Goal: Task Accomplishment & Management: Use online tool/utility

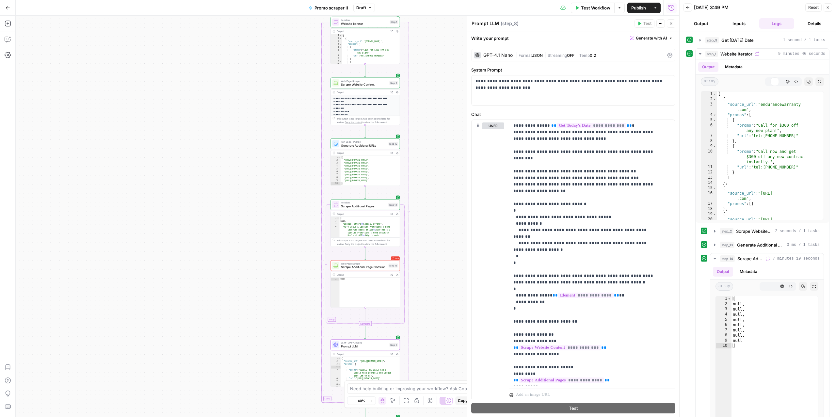
scroll to position [21, 0]
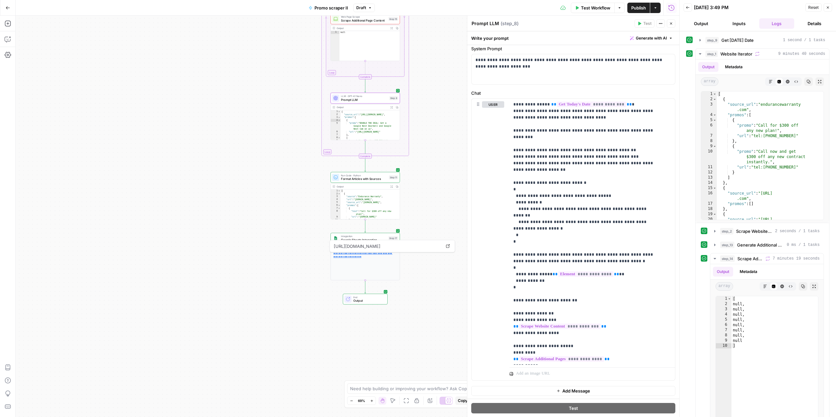
click at [348, 237] on span "Google Sheets Integration" at bounding box center [364, 239] width 46 height 5
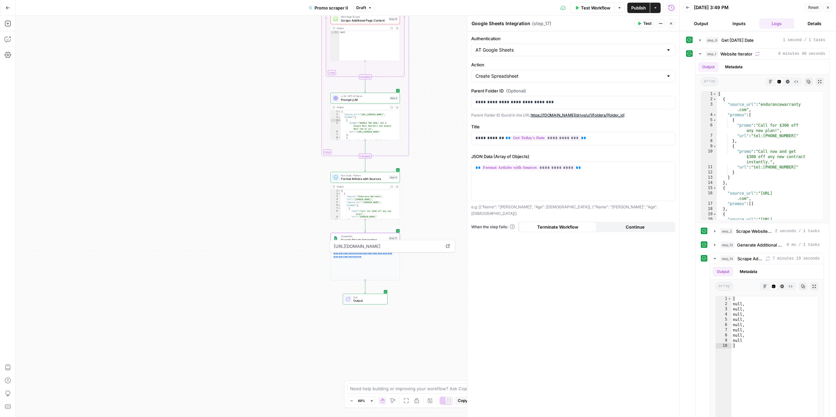
click at [347, 254] on link "**********" at bounding box center [362, 254] width 59 height 5
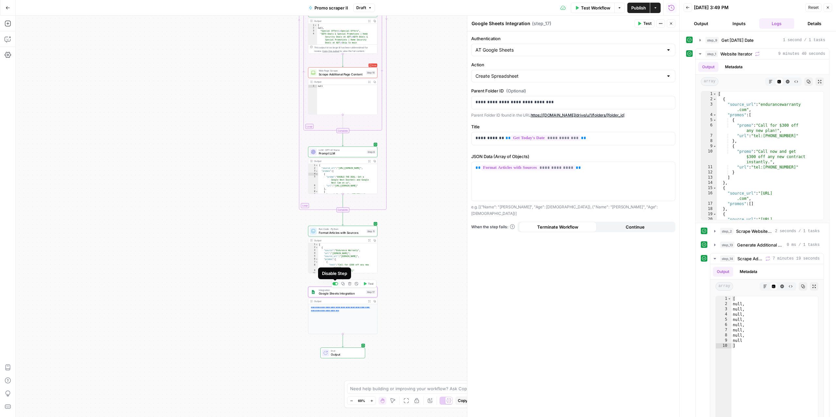
click at [336, 284] on div at bounding box center [336, 283] width 2 height 2
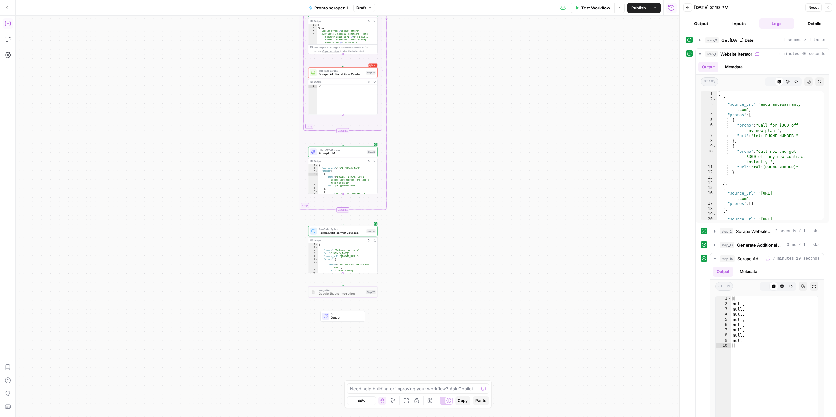
click at [9, 23] on icon "button" at bounding box center [8, 24] width 6 height 6
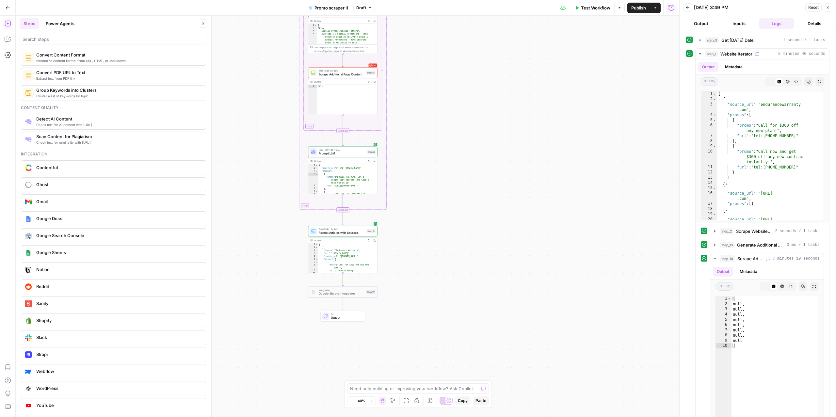
scroll to position [1069, 0]
click at [49, 216] on span "Google Docs" at bounding box center [118, 218] width 164 height 7
click at [534, 52] on input "Authentication" at bounding box center [569, 50] width 188 height 7
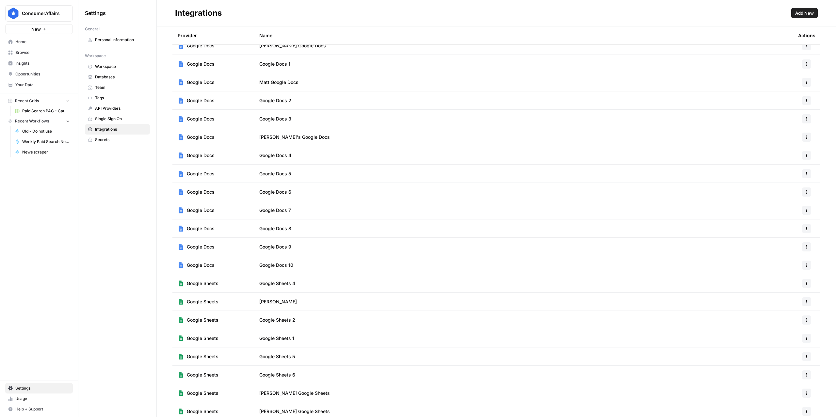
scroll to position [96, 0]
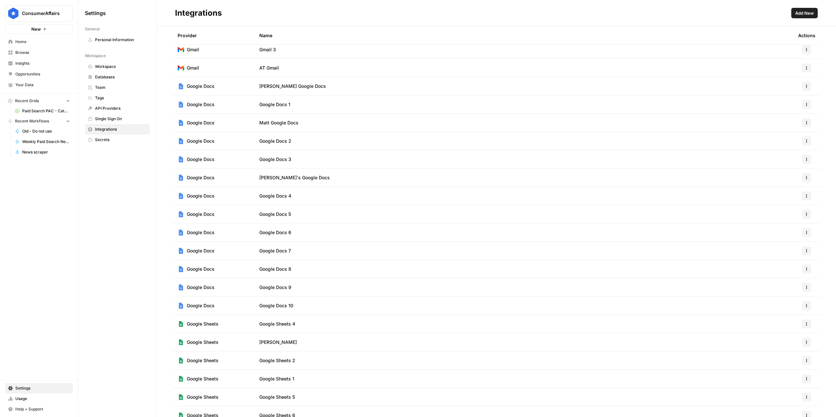
click at [807, 17] on button "Add New" at bounding box center [804, 13] width 26 height 10
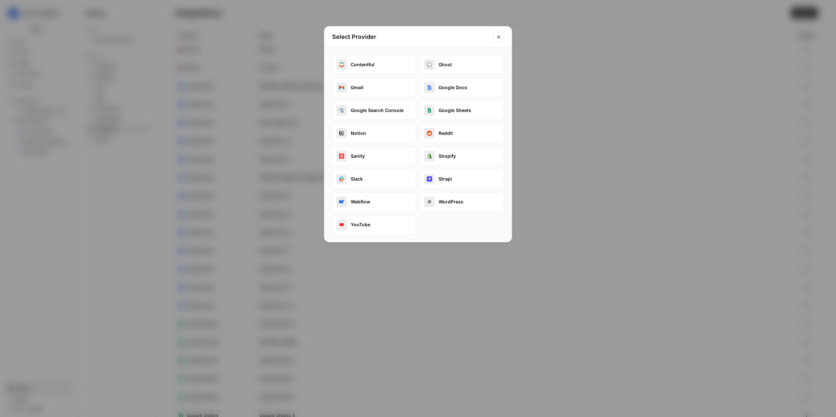
click at [451, 88] on button "Google Docs" at bounding box center [462, 87] width 84 height 19
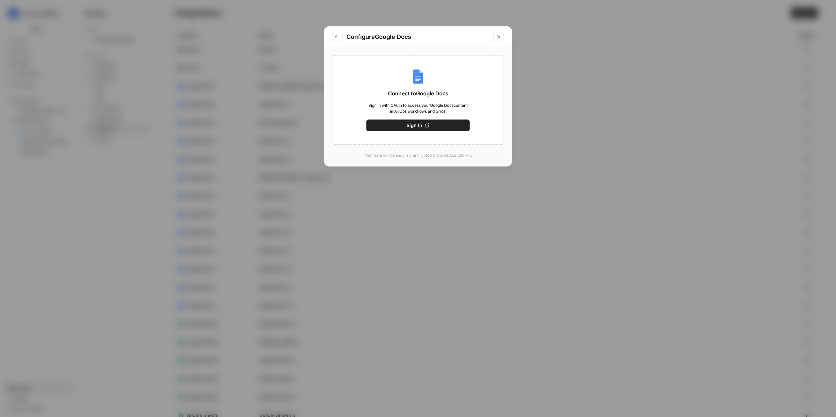
click at [406, 128] on span "Sign In" at bounding box center [414, 125] width 16 height 7
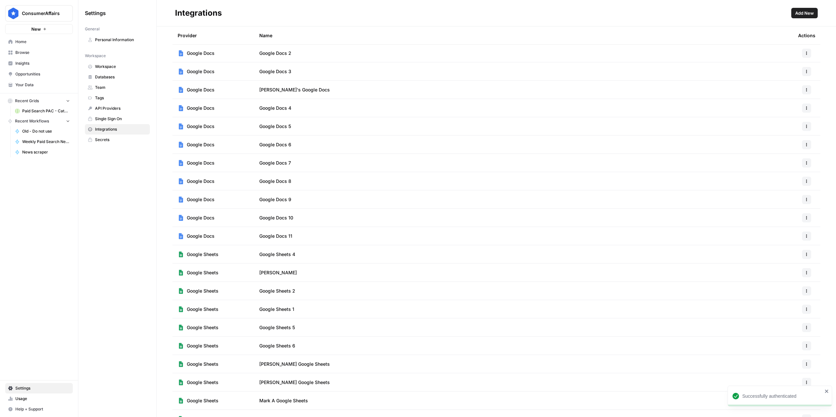
scroll to position [201, 0]
click at [804, 220] on icon "button" at bounding box center [806, 218] width 4 height 4
click at [787, 231] on span "Edit" at bounding box center [785, 233] width 21 height 7
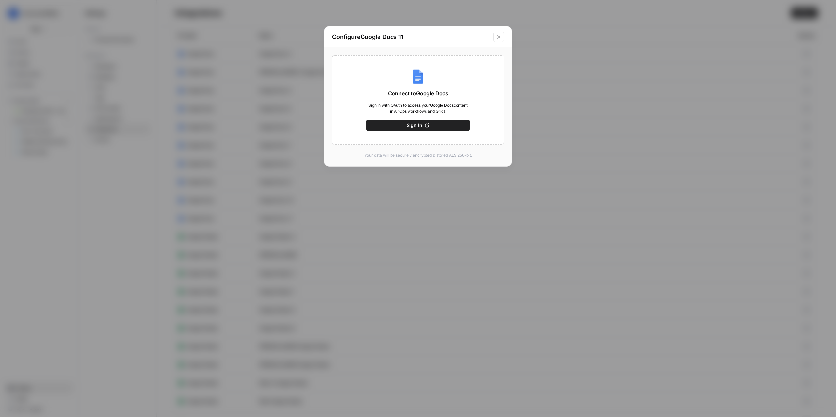
click at [494, 39] on button "Close modal" at bounding box center [498, 37] width 10 height 10
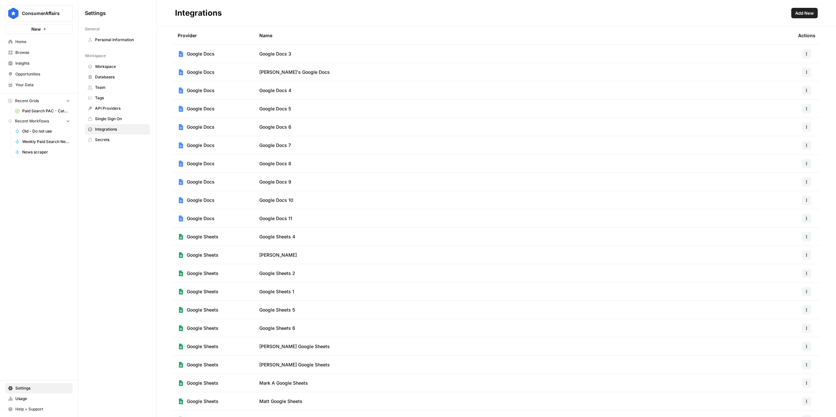
click at [803, 219] on button "button" at bounding box center [806, 218] width 9 height 9
click at [778, 242] on span "Rename" at bounding box center [785, 242] width 21 height 7
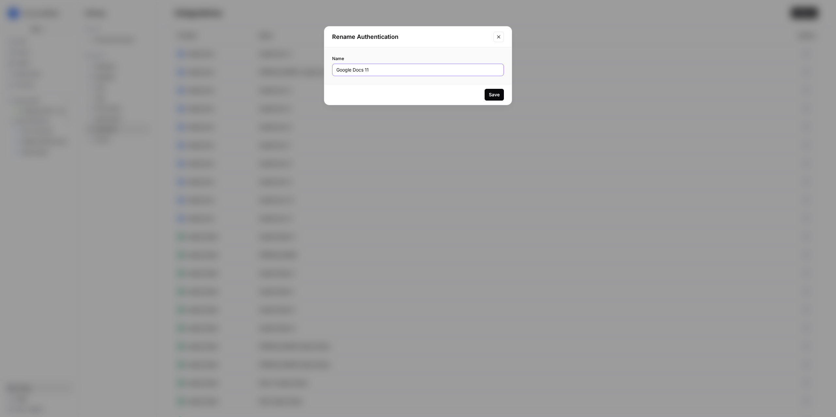
click at [381, 68] on input "Google Docs 11" at bounding box center [417, 70] width 163 height 7
type input "AT Google docs"
click at [496, 95] on div "Save" at bounding box center [494, 94] width 11 height 7
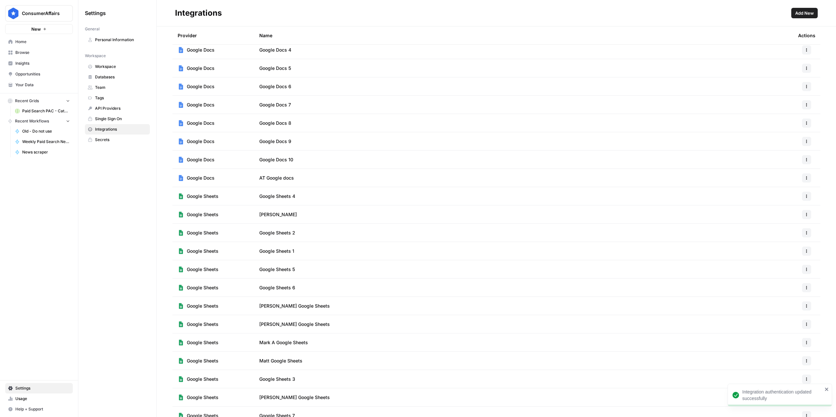
scroll to position [112, 0]
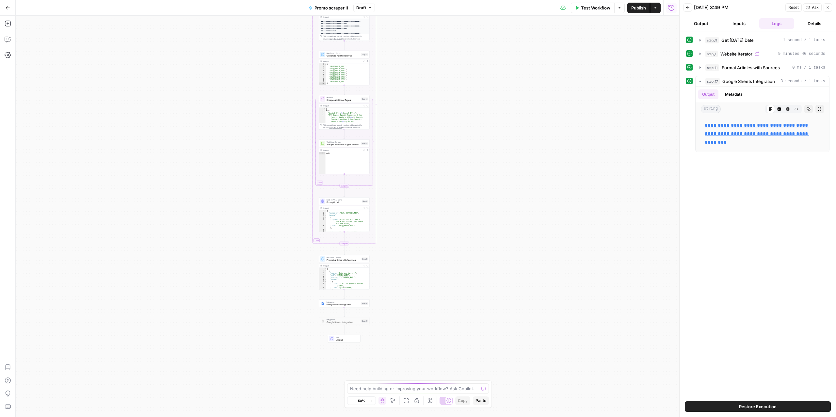
click at [331, 305] on span "Google Docs Integration" at bounding box center [342, 304] width 33 height 3
click at [632, 48] on input "Authentication" at bounding box center [569, 50] width 188 height 7
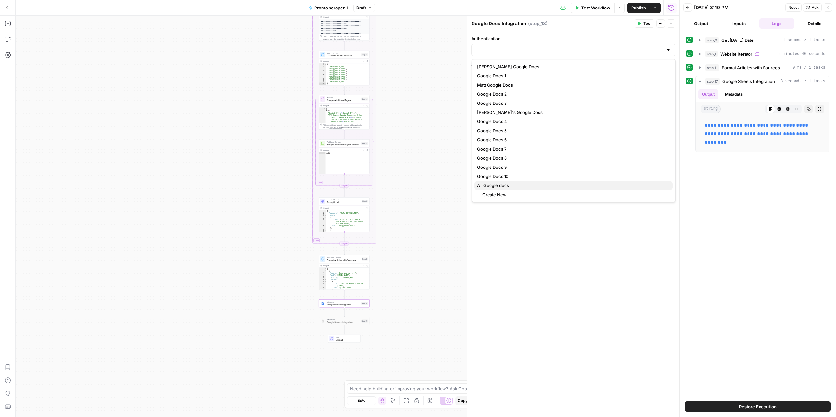
click at [502, 185] on span "AT Google docs" at bounding box center [572, 185] width 190 height 7
type input "AT Google docs"
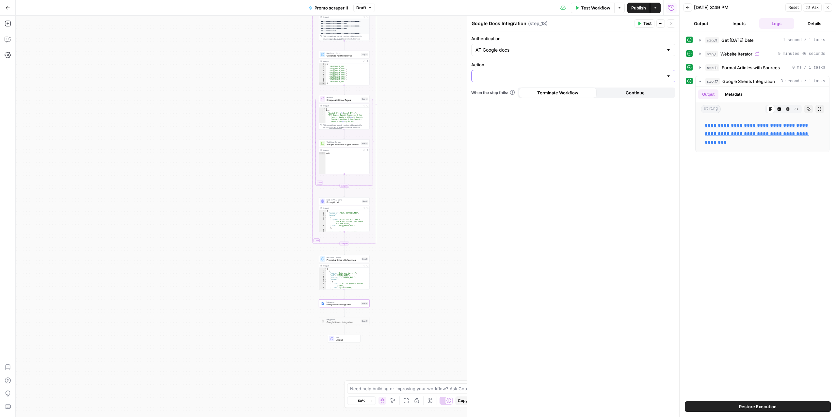
click at [545, 79] on input "Action" at bounding box center [569, 76] width 188 height 7
click at [515, 90] on span "Create Document" at bounding box center [572, 92] width 190 height 7
type input "Create Document"
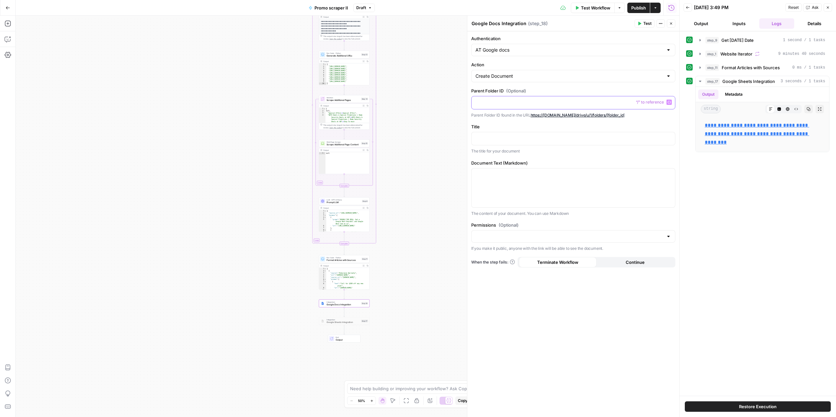
click at [514, 102] on p at bounding box center [572, 102] width 195 height 7
click at [497, 106] on div at bounding box center [572, 102] width 203 height 13
click at [485, 145] on div at bounding box center [572, 138] width 203 height 13
click at [669, 139] on icon "button" at bounding box center [668, 137] width 3 height 3
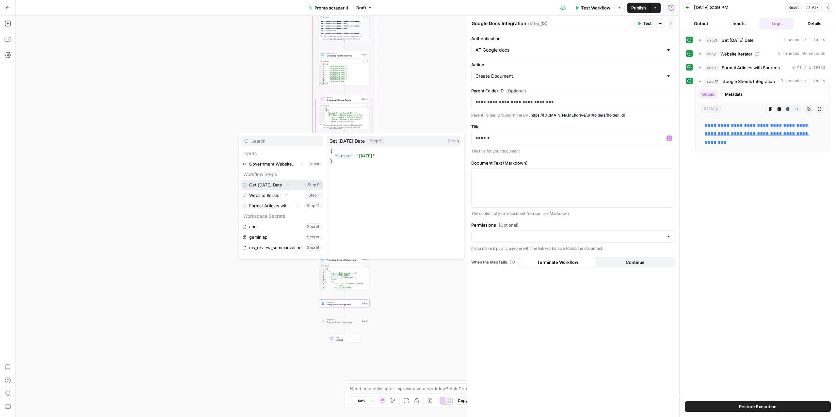
click at [258, 185] on button "Select variable Get Today's Date" at bounding box center [282, 185] width 82 height 10
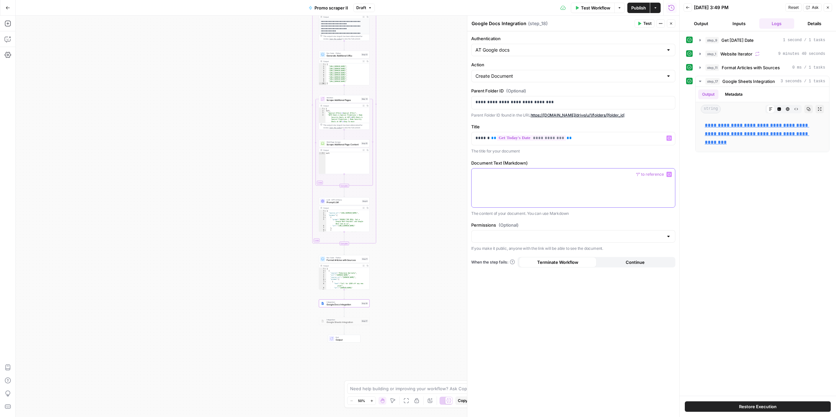
click at [510, 179] on div at bounding box center [572, 187] width 203 height 39
click at [669, 175] on icon "button" at bounding box center [668, 174] width 3 height 3
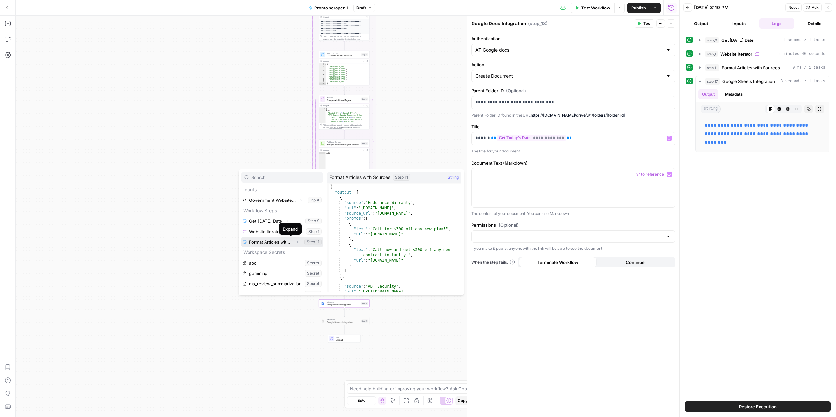
click at [295, 241] on icon "button" at bounding box center [297, 242] width 4 height 4
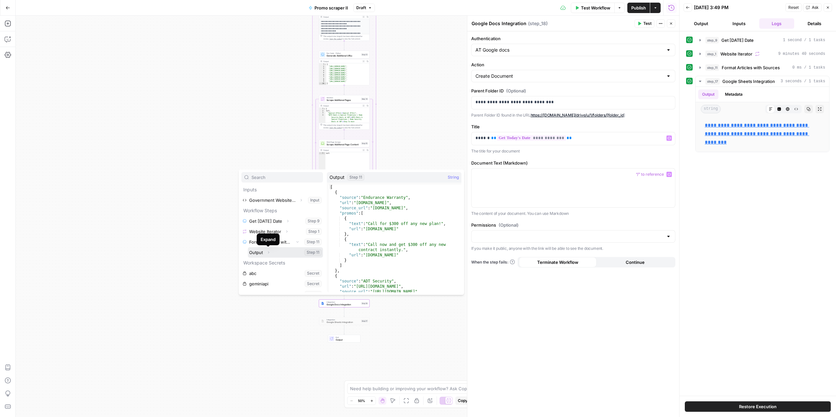
click at [258, 253] on button "Select variable Output" at bounding box center [285, 252] width 75 height 10
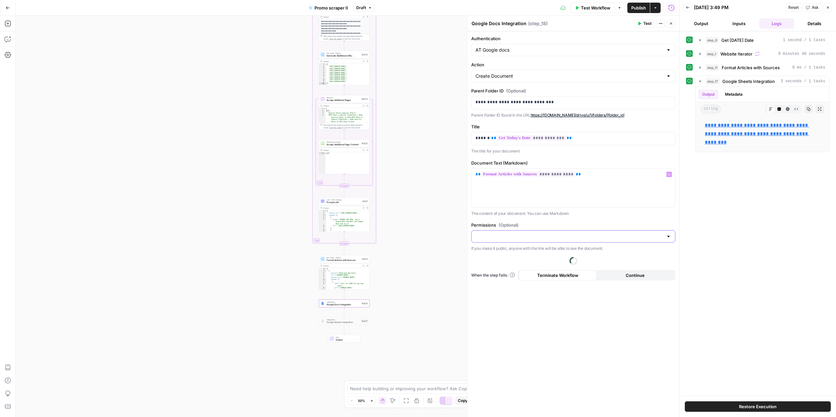
click at [520, 240] on input "Permissions (Optional)" at bounding box center [569, 236] width 188 height 7
click at [507, 256] on span "Private" at bounding box center [572, 254] width 190 height 7
type input "Private"
click at [644, 24] on span "Test" at bounding box center [647, 24] width 8 height 6
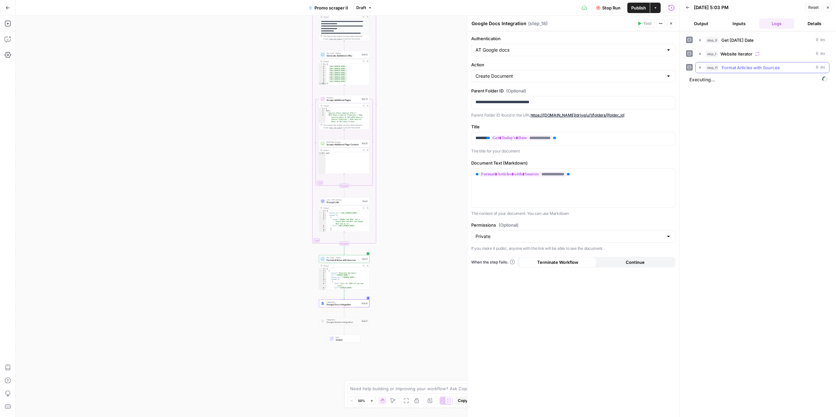
click at [742, 64] on button "step_11 Format Articles with Sources 0 ms" at bounding box center [761, 67] width 133 height 10
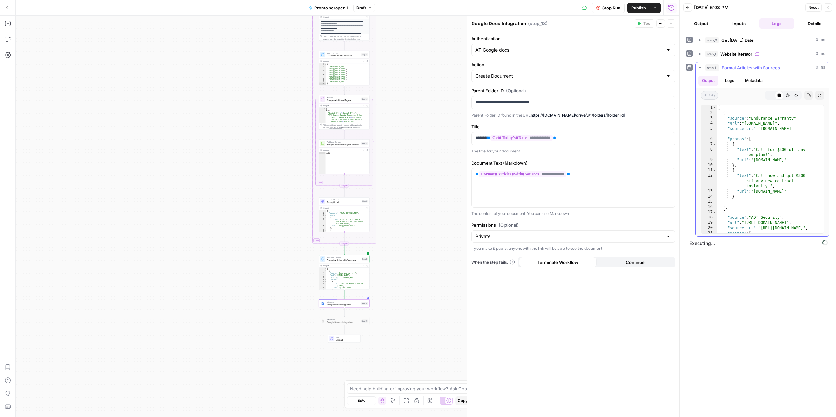
click at [742, 64] on button "step_11 Format Articles with Sources 0 ms" at bounding box center [761, 67] width 133 height 10
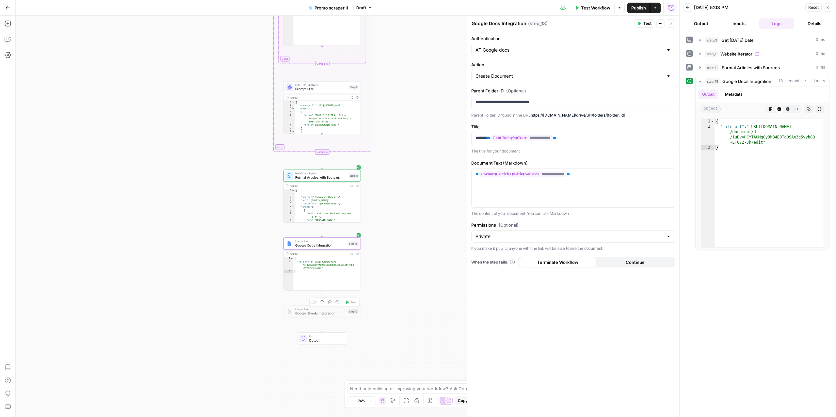
click at [313, 303] on div at bounding box center [313, 302] width 6 height 4
click at [313, 232] on div at bounding box center [313, 234] width 6 height 4
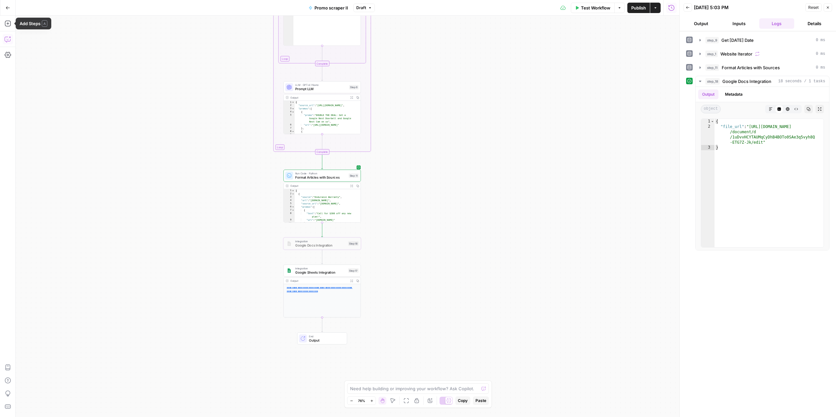
click at [7, 39] on icon "button" at bounding box center [8, 39] width 7 height 7
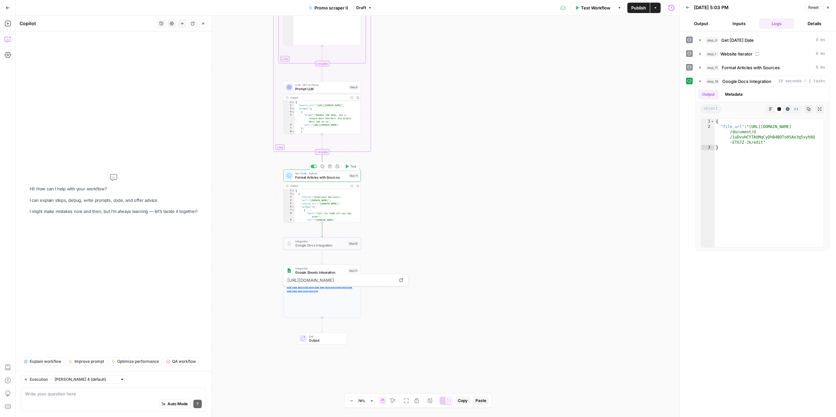
click at [307, 177] on span "Format Articles with Sources" at bounding box center [321, 177] width 52 height 5
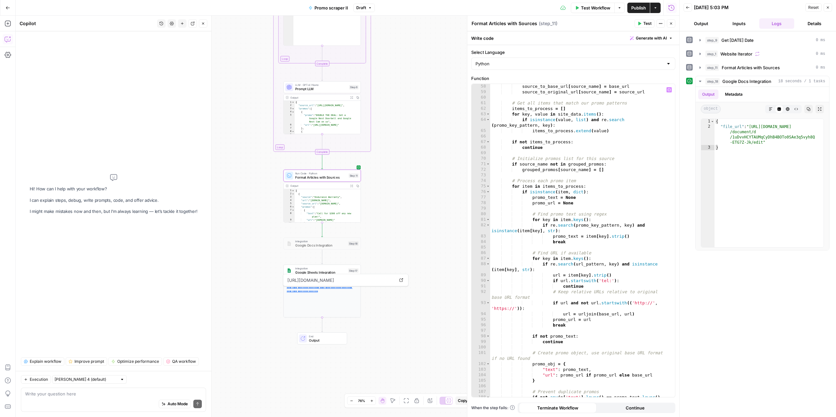
scroll to position [444, 0]
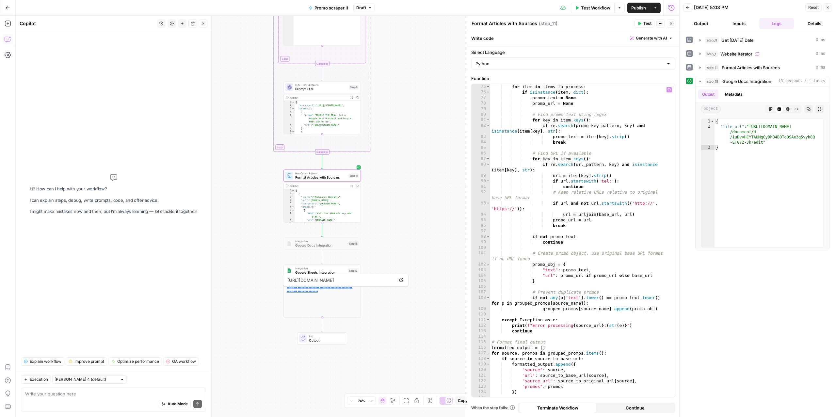
click at [567, 222] on div "# Process each promo item for item in items_to_process : if isinstance ( item ,…" at bounding box center [579, 240] width 178 height 324
click at [581, 254] on div "# Process each promo item for item in items_to_process : if isinstance ( item ,…" at bounding box center [579, 240] width 178 height 324
type textarea "**********"
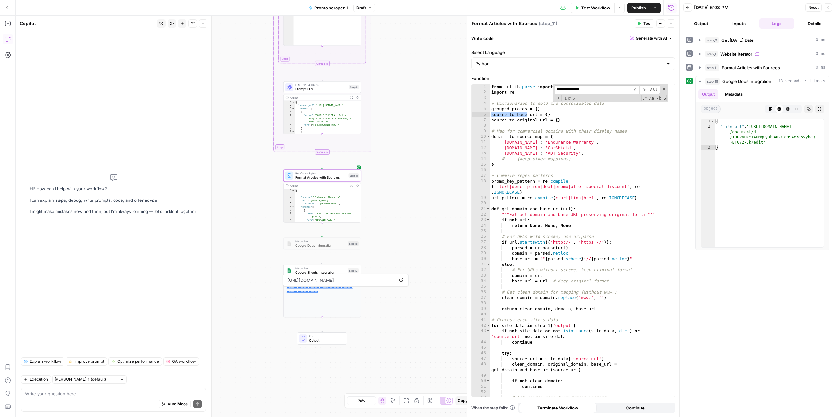
scroll to position [187, 0]
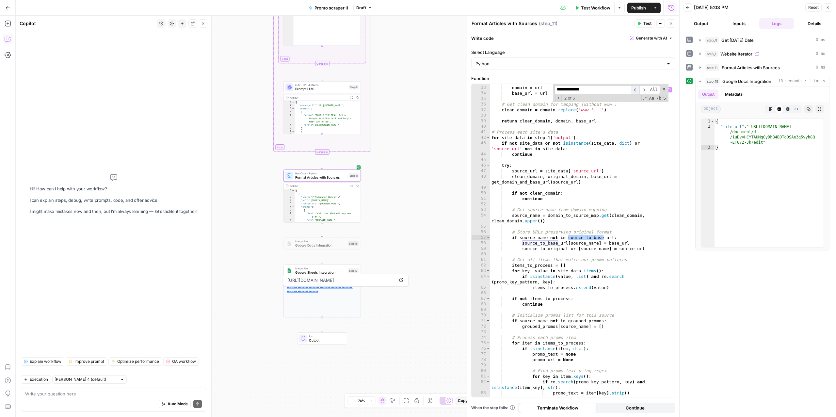
type input "**********"
click at [637, 89] on span "​" at bounding box center [635, 89] width 8 height 9
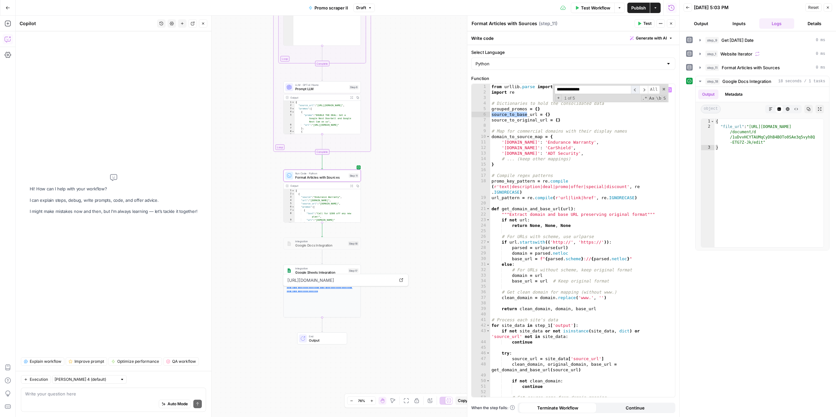
scroll to position [0, 0]
click at [645, 91] on span "​" at bounding box center [643, 89] width 8 height 9
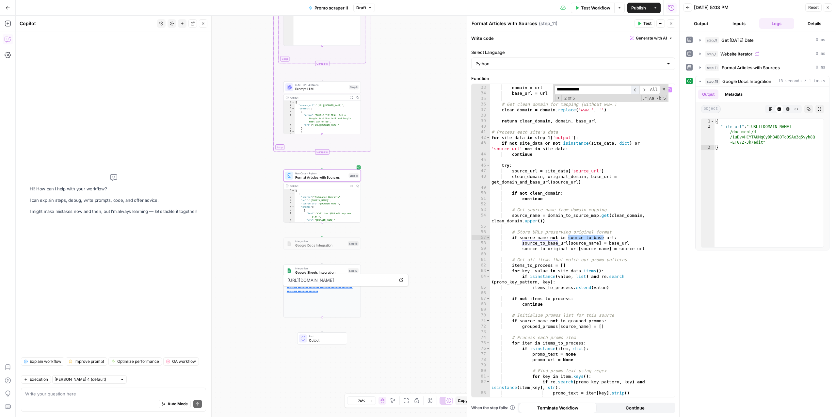
click at [635, 92] on span "​" at bounding box center [635, 89] width 8 height 9
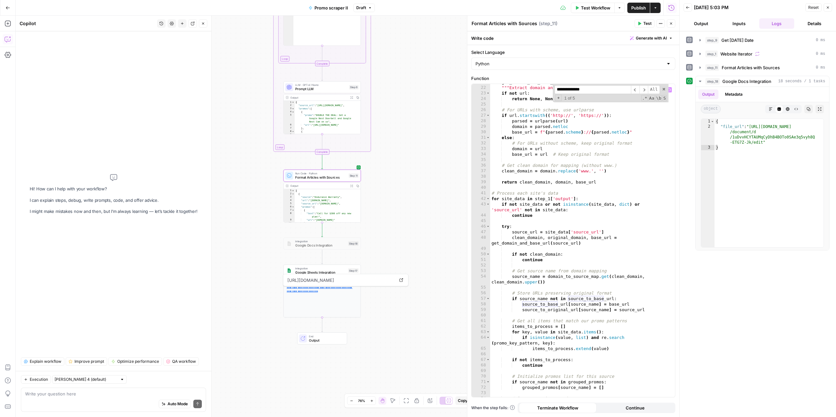
scroll to position [145, 0]
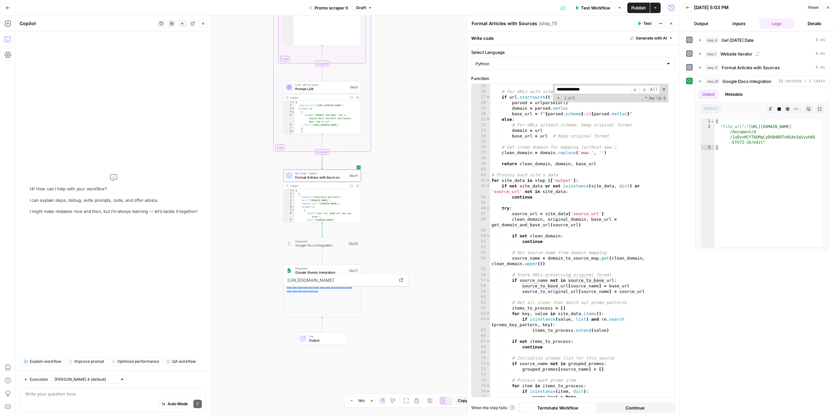
click at [63, 406] on div "Auto Mode Send" at bounding box center [113, 404] width 177 height 14
type textarea "summarize what the step 11 does"
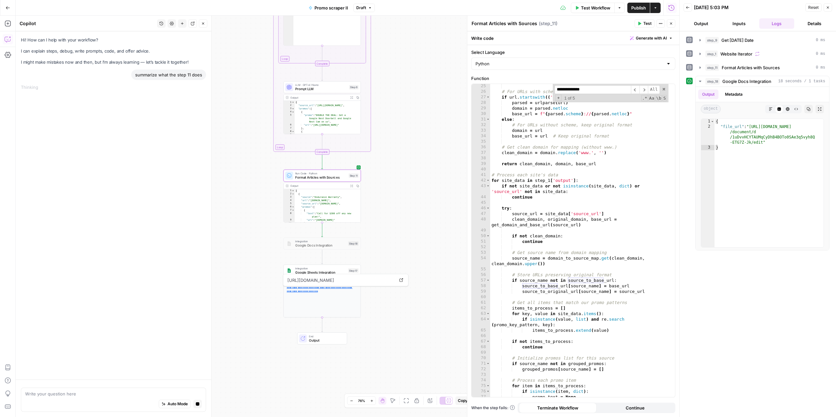
click at [107, 173] on div "Hi! How can I help with your workflow? I can explain steps, debug, write prompt…" at bounding box center [113, 205] width 195 height 348
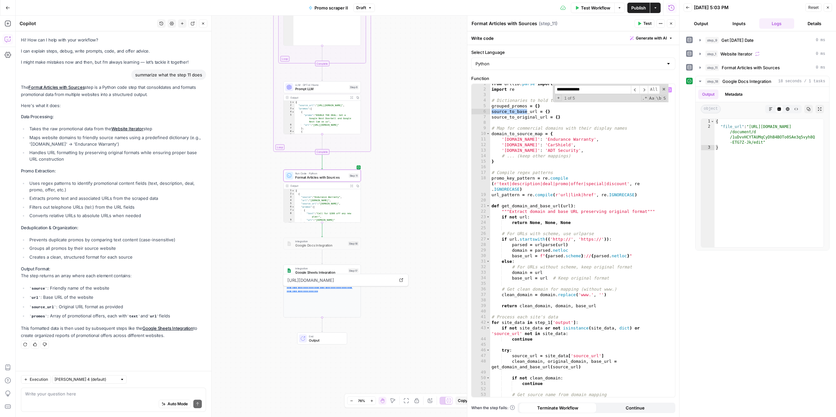
scroll to position [0, 0]
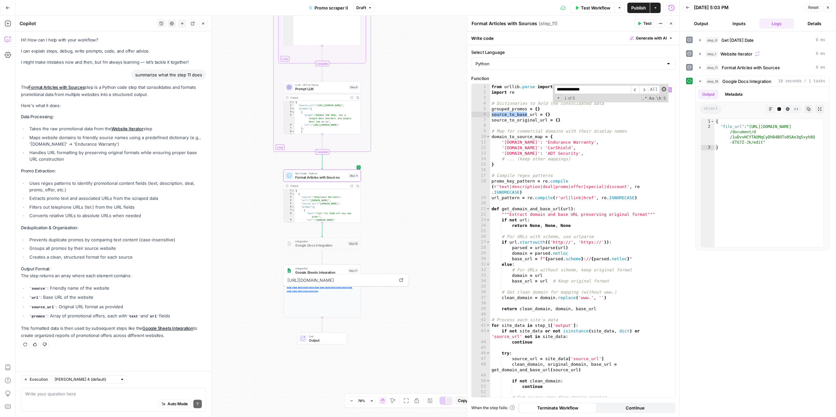
click at [663, 89] on span at bounding box center [663, 89] width 5 height 5
type textarea "**********"
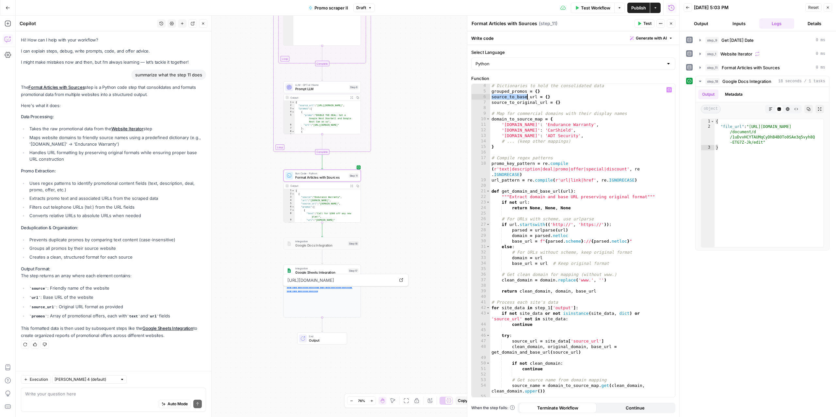
scroll to position [63, 0]
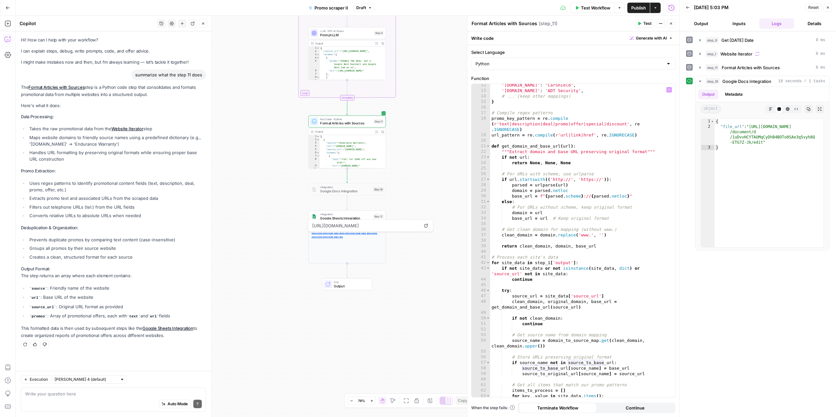
click at [58, 397] on div "Auto Mode Send" at bounding box center [113, 404] width 177 height 14
type textarea "there are urls within the base url. Can those be hyperlinked"
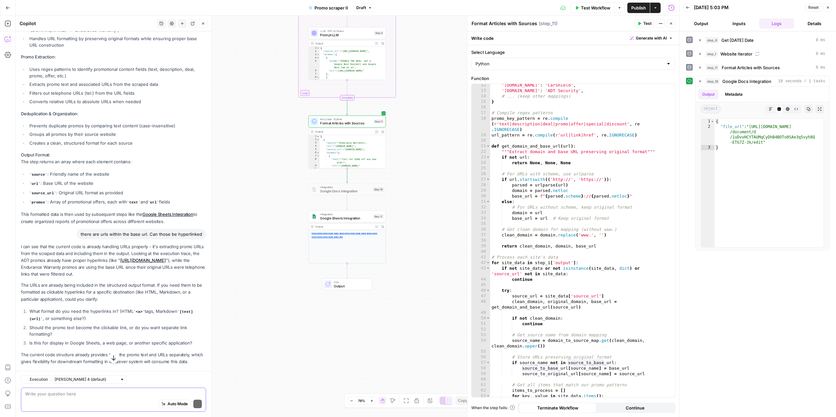
scroll to position [123, 0]
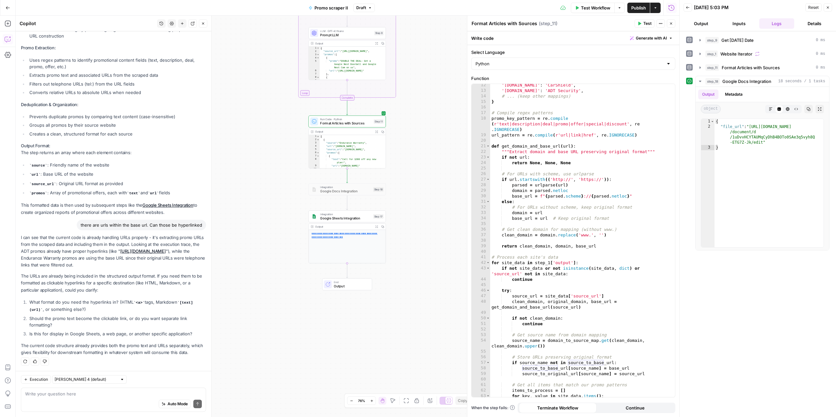
drag, startPoint x: 118, startPoint y: 301, endPoint x: 153, endPoint y: 298, distance: 35.3
click at [153, 299] on li "What format do you need the hyperlinks in? (HTML <a> tags, Markdown [text](url)…" at bounding box center [117, 306] width 178 height 14
copy li "(HTML <a> tags"
click at [77, 397] on div "Auto Mode Send" at bounding box center [113, 404] width 177 height 14
type textarea "T"
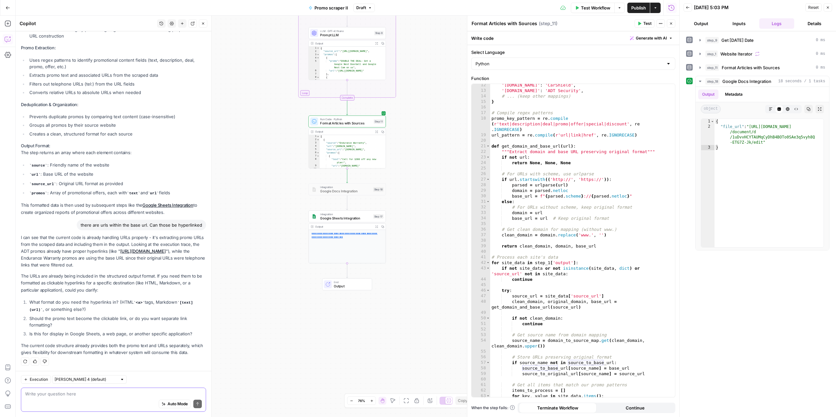
paste textarea "(HTML <a> tags"
type textarea "(HTML <a> tags to be a clickable link in the google sheet"
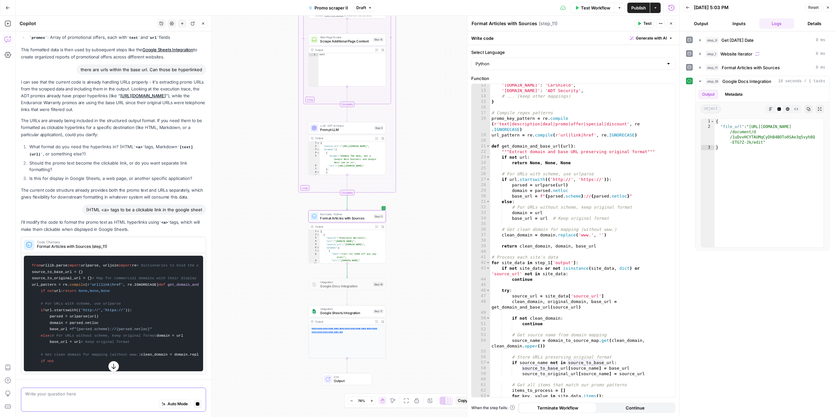
scroll to position [388, 0]
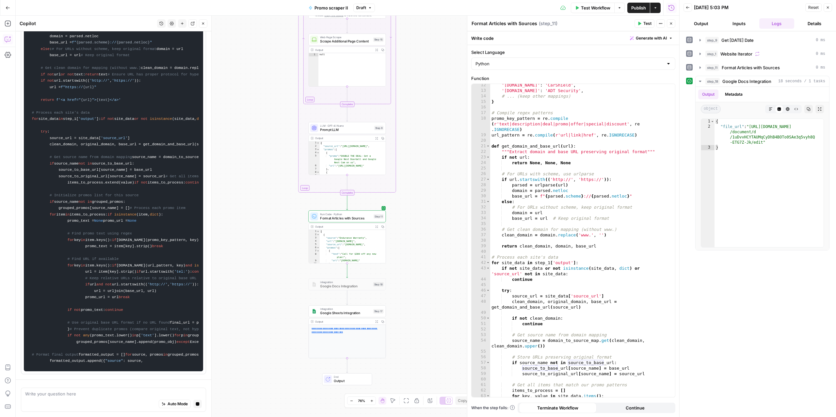
click at [64, 403] on div "Auto Mode Stop generating" at bounding box center [113, 404] width 177 height 14
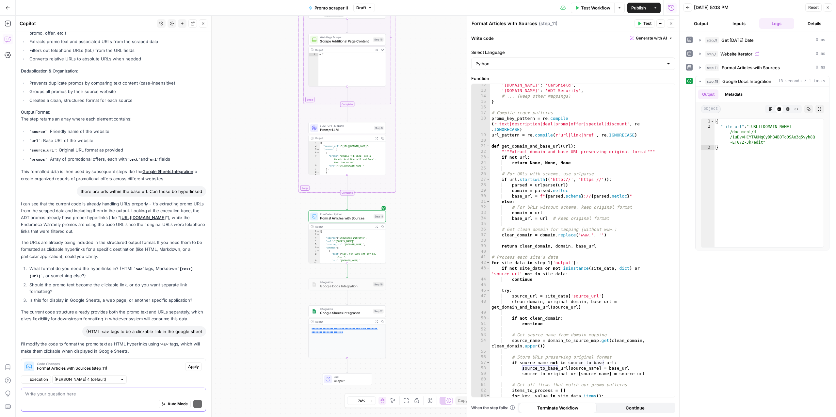
scroll to position [176, 0]
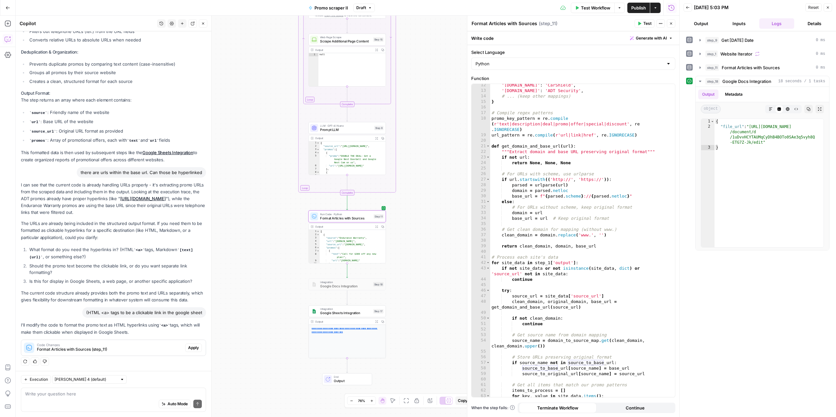
click at [98, 346] on span "Format Articles with Sources (step_11)" at bounding box center [110, 349] width 146 height 6
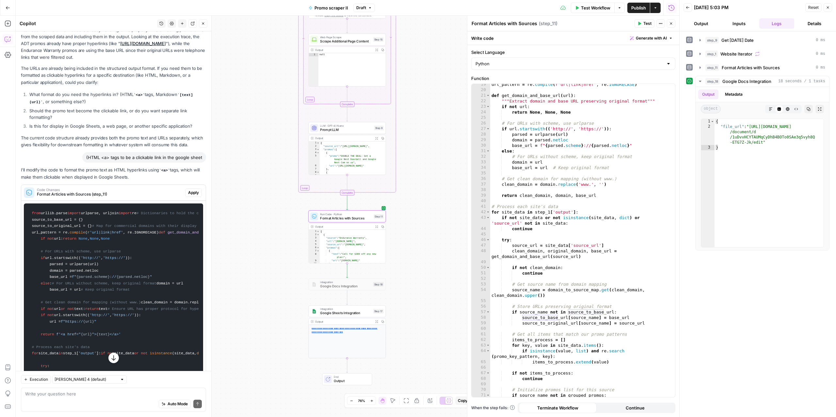
scroll to position [277, 0]
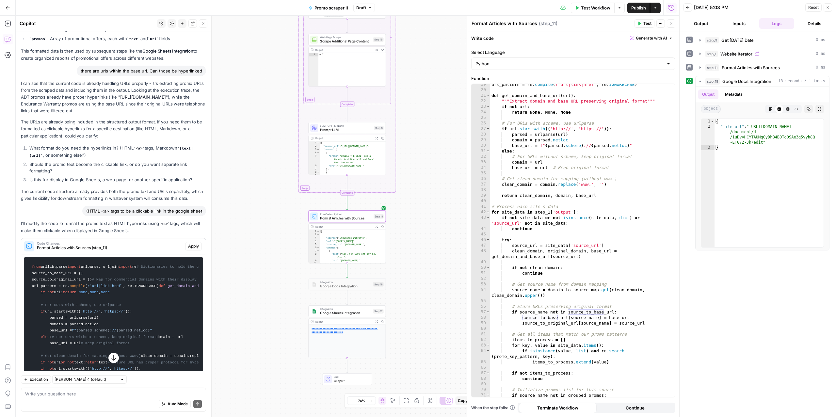
click at [188, 243] on span "Apply" at bounding box center [193, 246] width 11 height 6
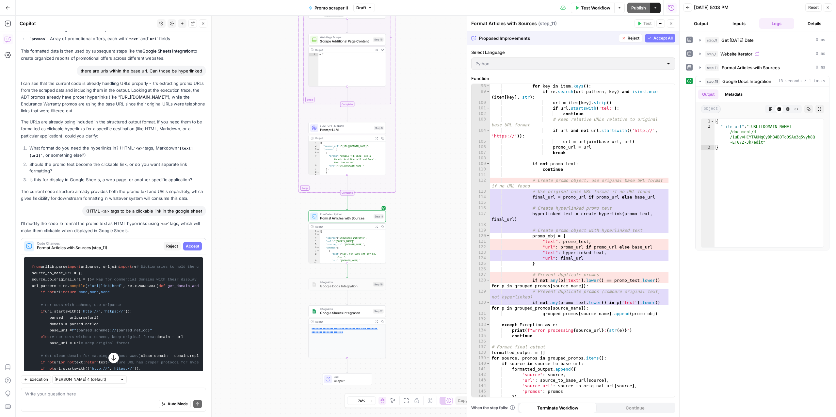
scroll to position [591, 0]
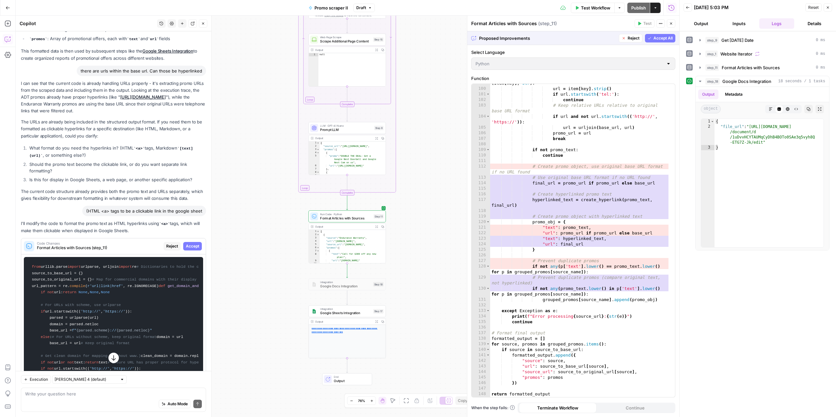
click at [659, 40] on span "Accept All" at bounding box center [662, 38] width 19 height 6
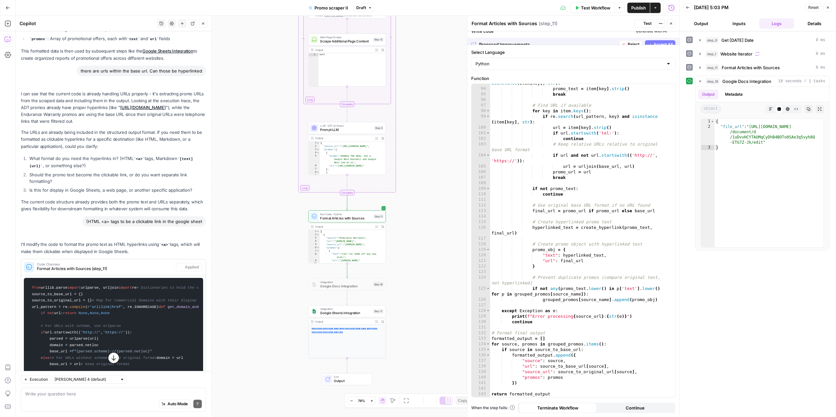
scroll to position [553, 0]
click at [584, 7] on span "Test Workflow" at bounding box center [595, 8] width 29 height 7
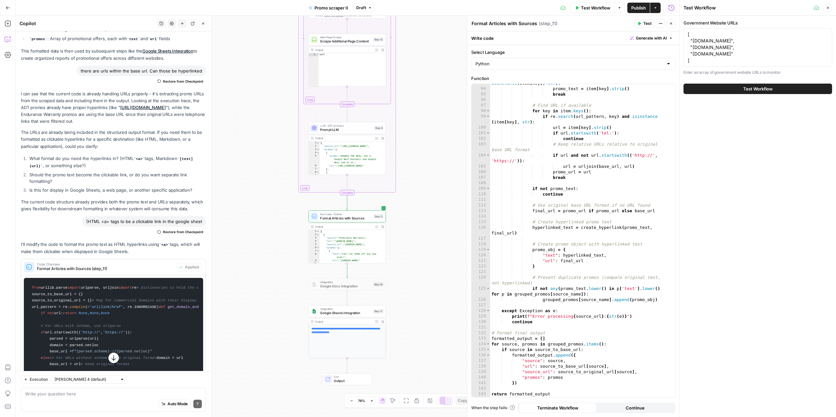
drag, startPoint x: 748, startPoint y: 90, endPoint x: 762, endPoint y: 190, distance: 100.2
click at [762, 189] on div "Government Website URLs [ "endurancewarranty.com", "carshield.com", "adt.com" ]…" at bounding box center [757, 216] width 156 height 401
click at [347, 314] on span "Google Sheets Integration" at bounding box center [345, 312] width 51 height 5
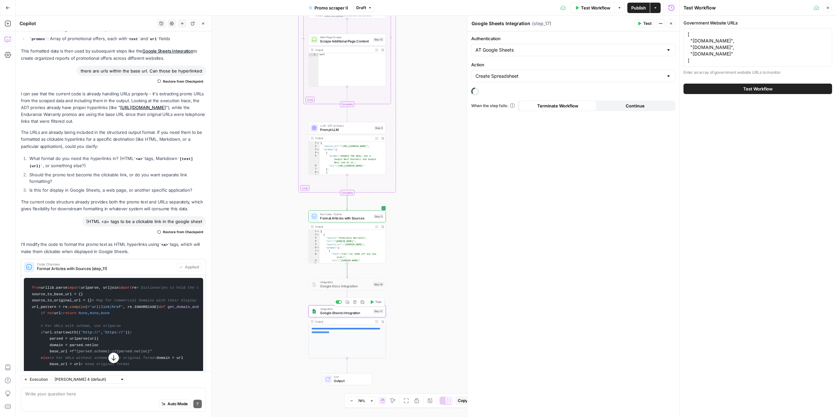
click at [377, 300] on span "Test" at bounding box center [378, 302] width 6 height 5
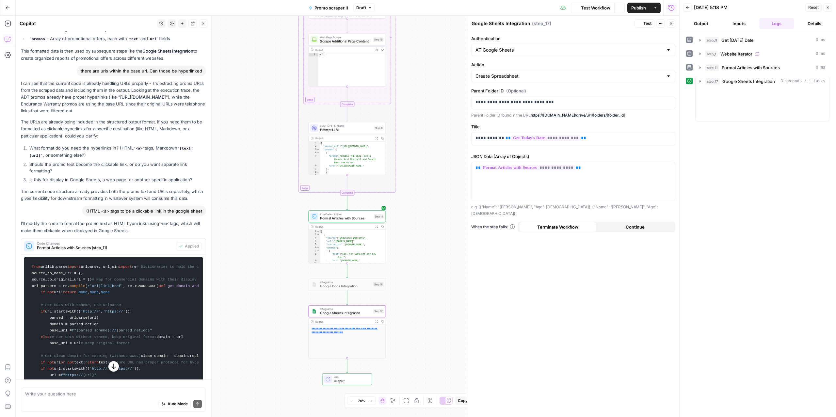
scroll to position [207, 0]
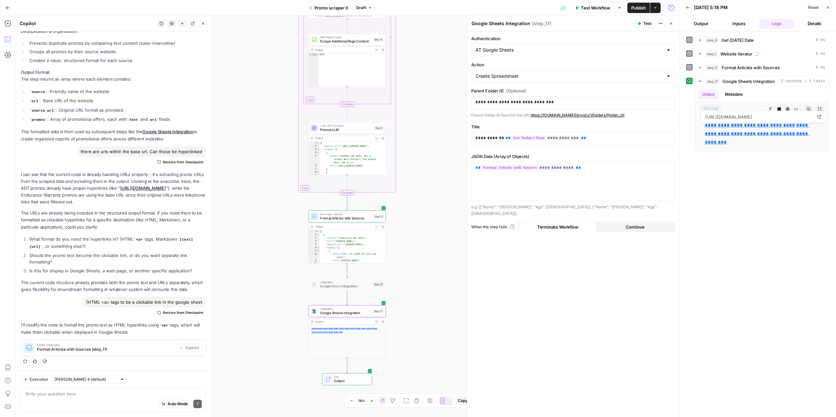
click at [809, 21] on button "Details" at bounding box center [813, 23] width 35 height 10
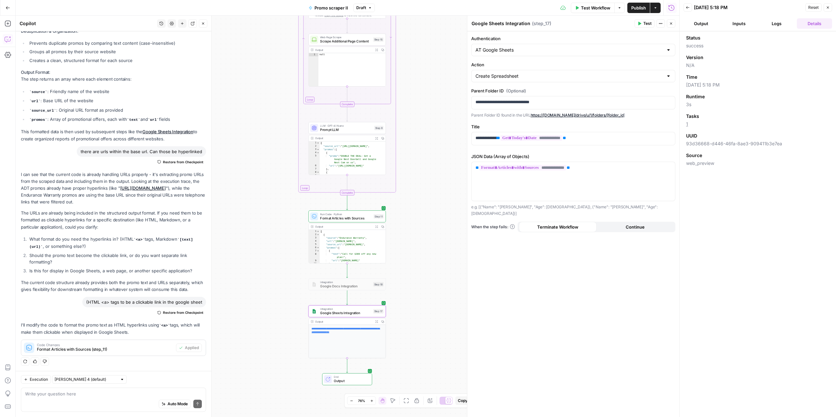
click at [702, 24] on button "Output" at bounding box center [700, 23] width 35 height 10
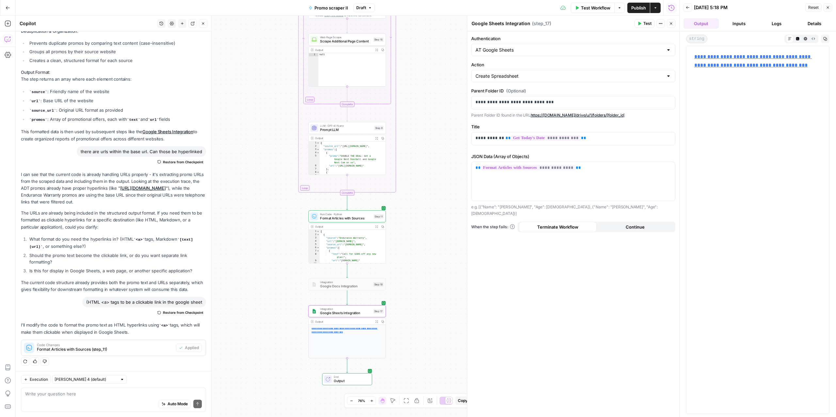
click at [723, 66] on link "**********" at bounding box center [752, 60] width 117 height 13
click at [79, 406] on div "Auto Mode Send" at bounding box center [113, 404] width 177 height 14
type textarea "The ones in [{}] in the google doc are still not hyperlinks"
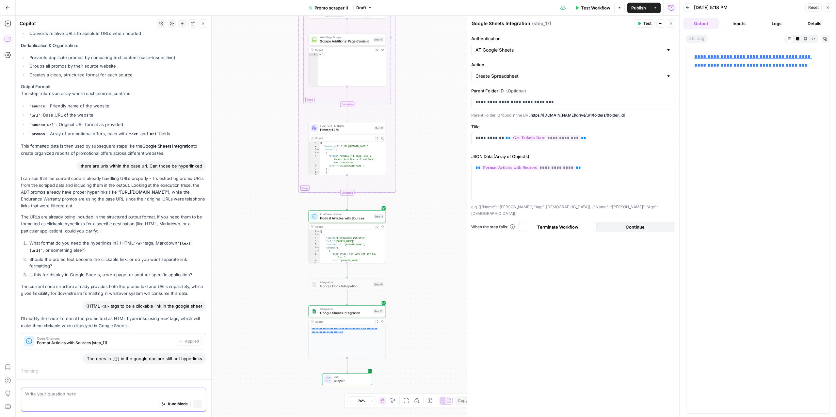
scroll to position [181, 0]
click at [47, 361] on div "The ones in [{}] in the google doc are still not hyperlinks" at bounding box center [113, 359] width 185 height 10
click at [332, 218] on span "Format Articles with Sources" at bounding box center [346, 217] width 52 height 5
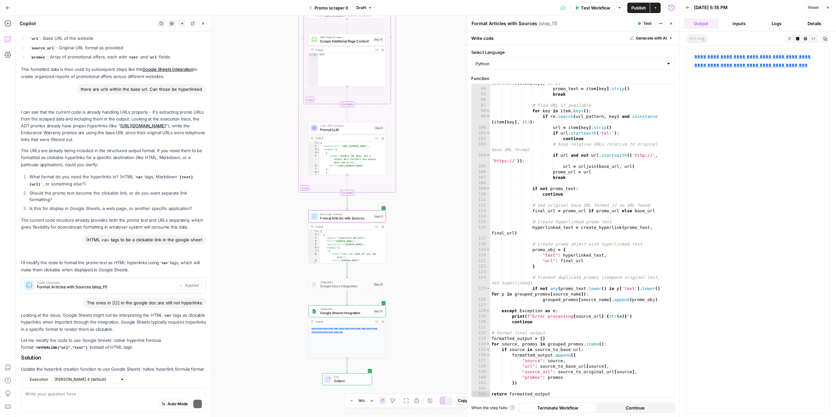
scroll to position [320, 0]
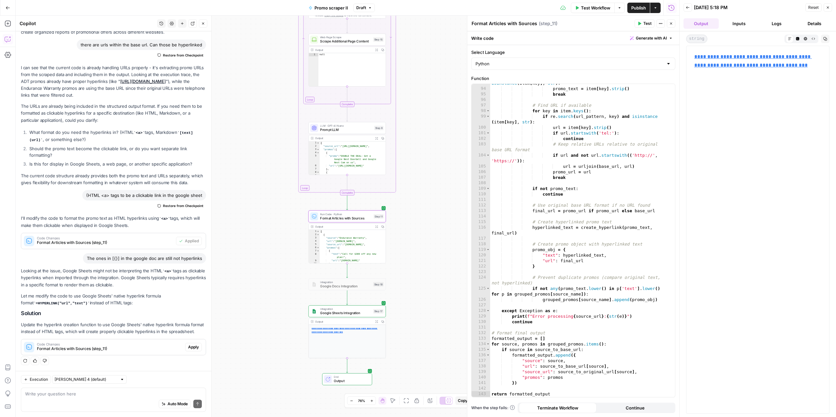
click at [188, 347] on span "Apply" at bounding box center [193, 347] width 11 height 6
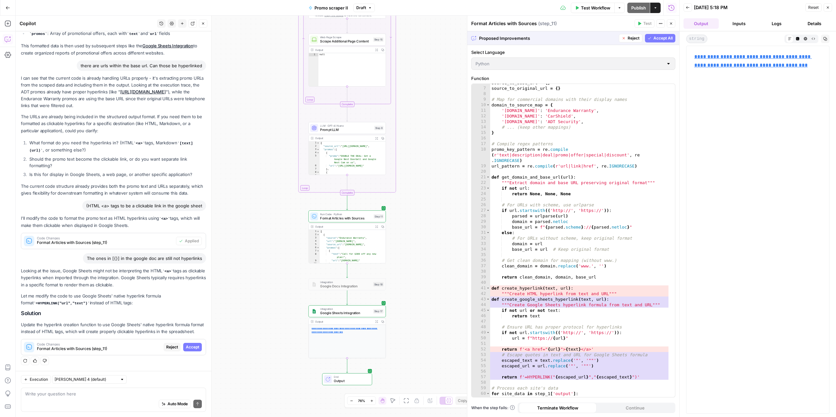
scroll to position [32, 0]
click at [664, 38] on span "Accept All" at bounding box center [662, 38] width 19 height 6
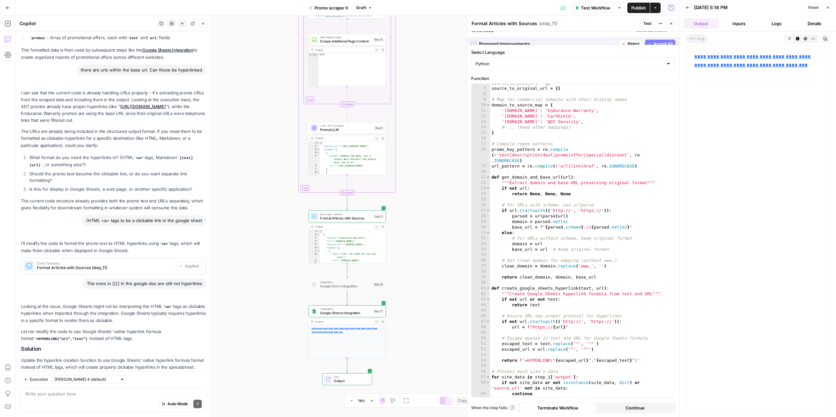
scroll to position [330, 0]
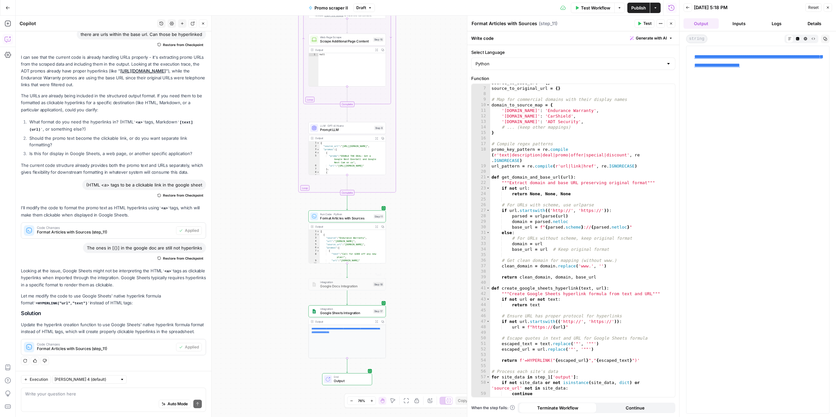
click at [345, 316] on div "Integration Google Sheets Integration Step 17 Copy step Delete step Add Note Te…" at bounding box center [346, 311] width 77 height 12
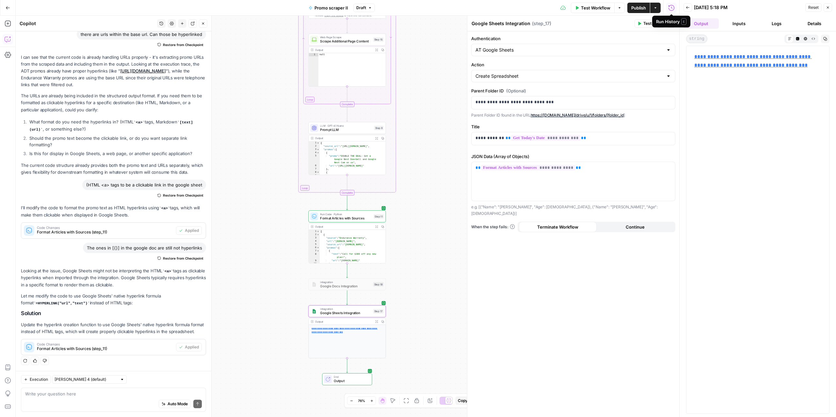
click at [641, 24] on button "Test" at bounding box center [644, 23] width 20 height 8
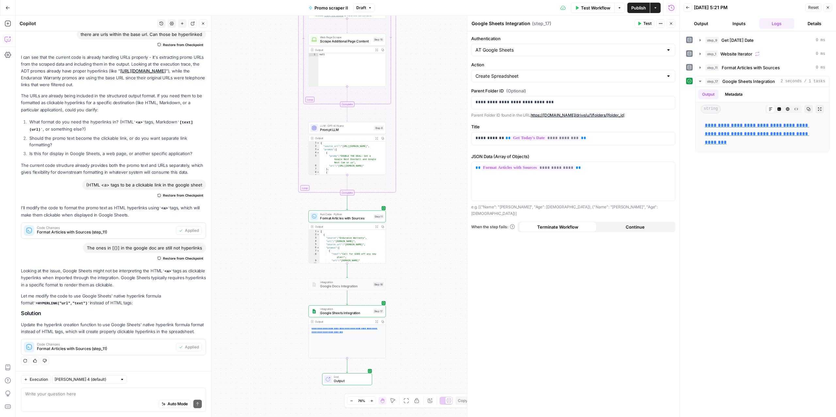
click at [105, 402] on div "Auto Mode Send" at bounding box center [113, 404] width 177 height 14
paste textarea "[{'text': 'DOUBLE THE DEAL: Get a Google Nest Doorbell and Google Nest Cam on u…"
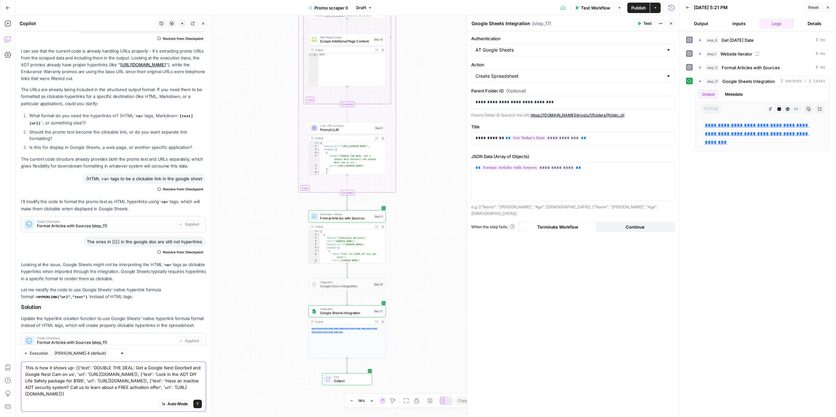
scroll to position [356, 0]
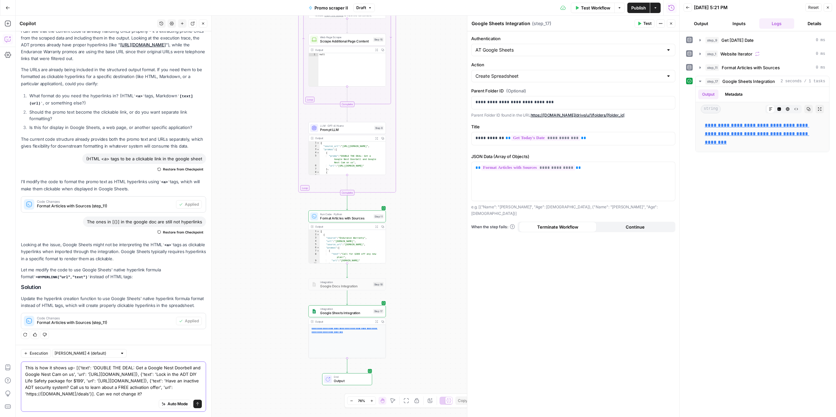
type textarea "This is how it shows up- [{'text': 'DOUBLE THE DEAL: Get a Google Nest Doorbell…"
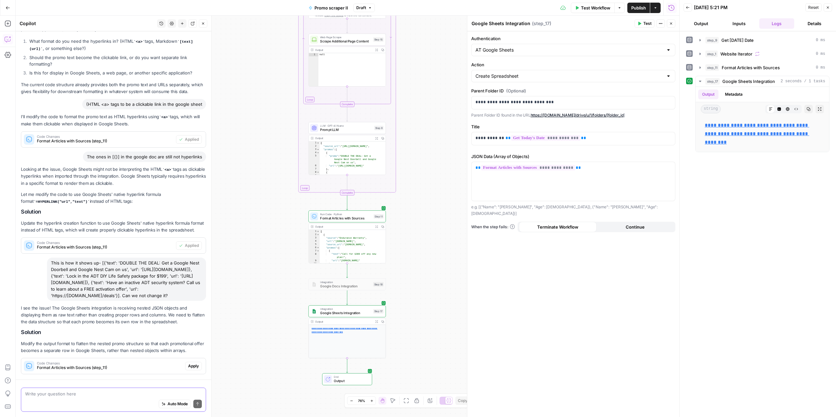
scroll to position [451, 0]
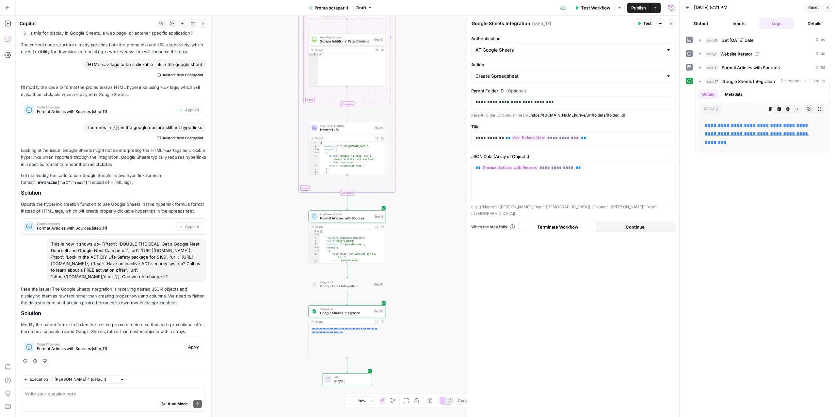
drag, startPoint x: 187, startPoint y: 347, endPoint x: 105, endPoint y: 314, distance: 88.1
click at [104, 314] on div "I see the issue! The Google Sheets integration is receiving nested JSON objects…" at bounding box center [113, 321] width 185 height 70
click at [188, 346] on span "Apply" at bounding box center [193, 347] width 11 height 6
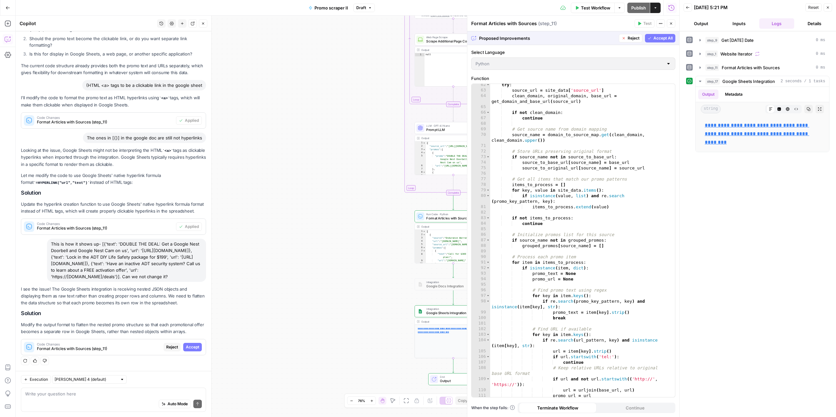
scroll to position [658, 0]
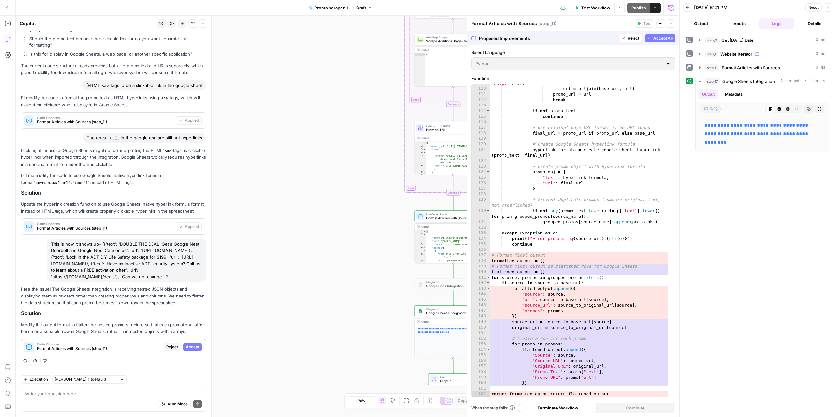
click at [665, 38] on span "Accept All" at bounding box center [662, 38] width 19 height 6
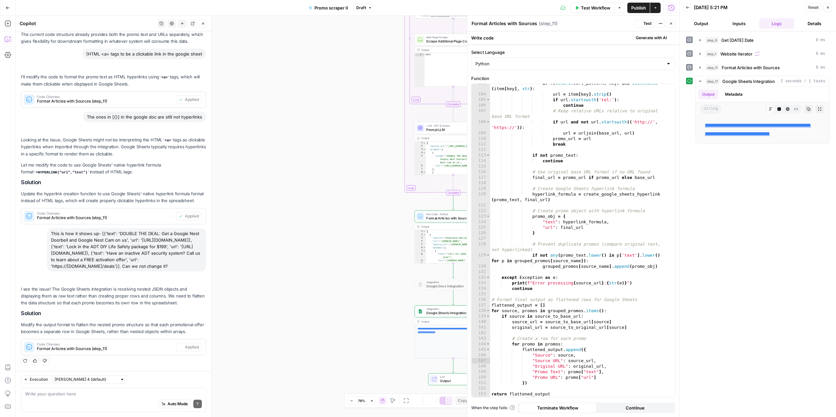
scroll to position [608, 0]
click at [441, 315] on span "Google Sheets Integration" at bounding box center [451, 312] width 51 height 5
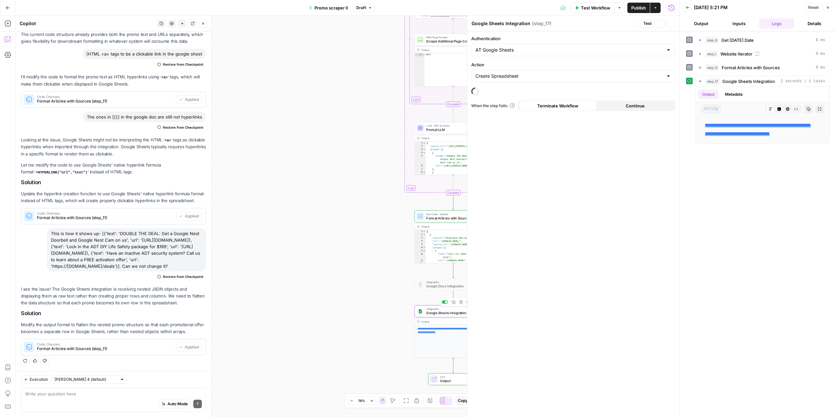
scroll to position [461, 0]
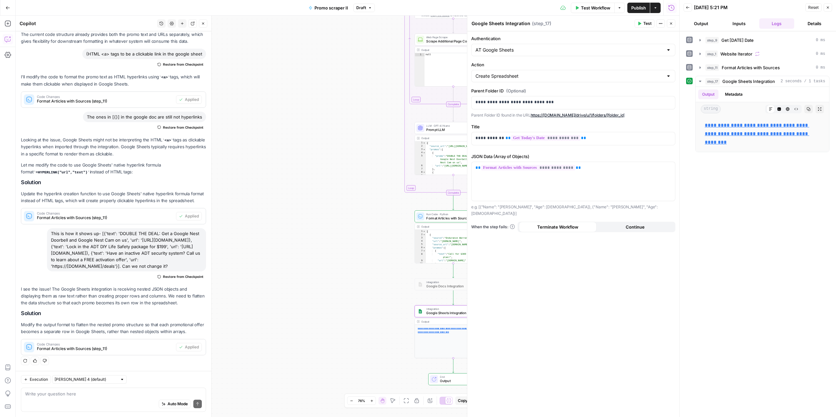
click at [645, 25] on span "Test" at bounding box center [647, 24] width 8 height 6
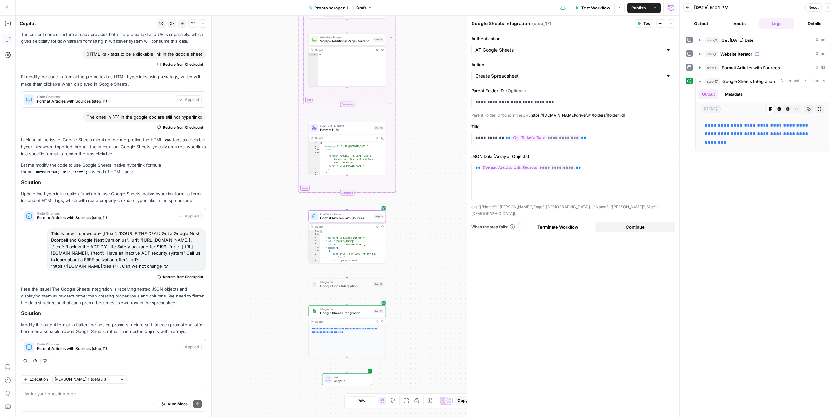
click at [117, 347] on span "Format Articles with Sources (step_11)" at bounding box center [105, 349] width 136 height 6
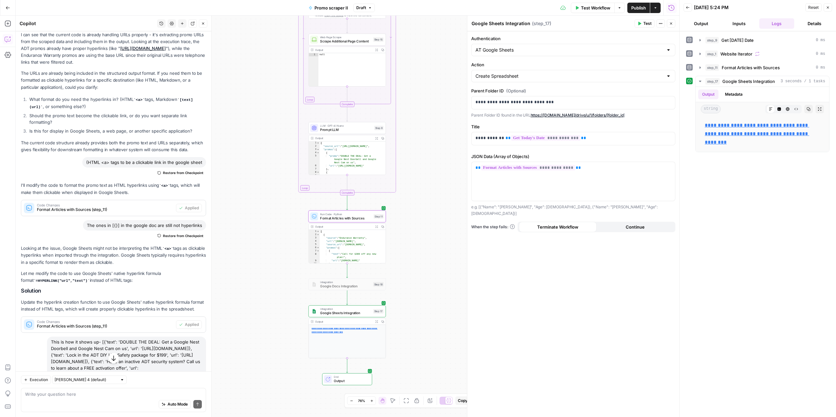
scroll to position [657, 0]
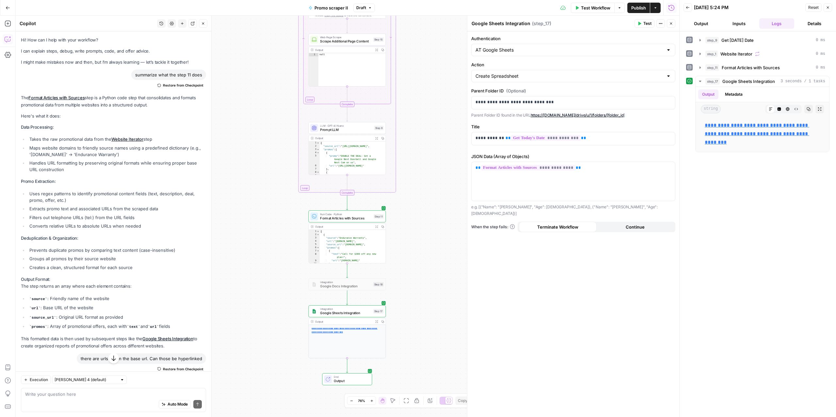
scroll to position [657, 0]
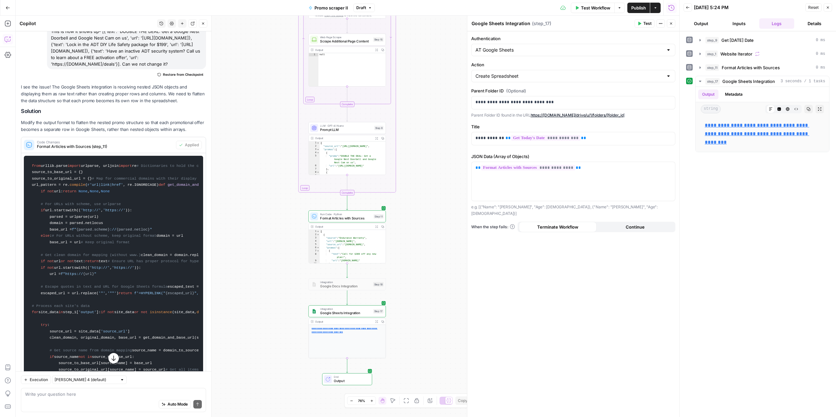
drag, startPoint x: 99, startPoint y: 129, endPoint x: 196, endPoint y: 133, distance: 97.3
click at [196, 133] on p "Modify the output format to flatten the nested promo structure so that each pro…" at bounding box center [113, 126] width 185 height 14
drag, startPoint x: 141, startPoint y: 135, endPoint x: 73, endPoint y: 131, distance: 68.7
click at [73, 131] on p "Modify the output format to flatten the nested promo structure so that each pro…" at bounding box center [113, 126] width 185 height 14
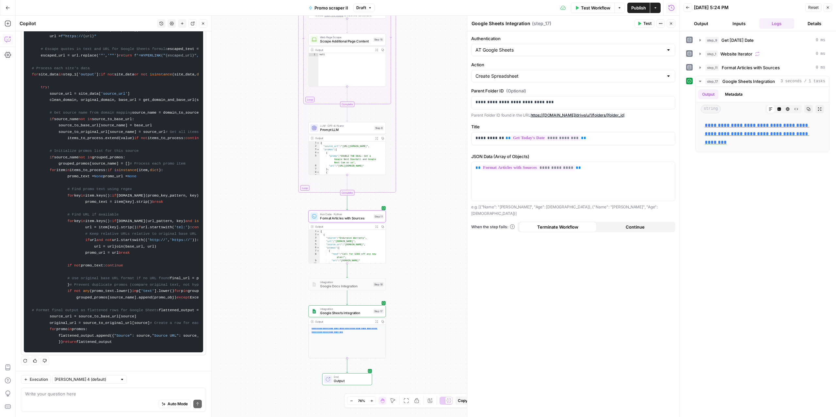
scroll to position [1461, 0]
click at [322, 220] on span "Format Articles with Sources" at bounding box center [346, 217] width 52 height 5
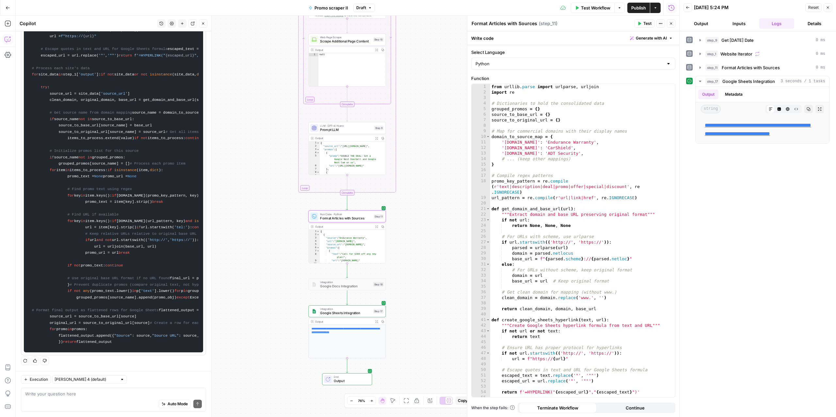
click at [643, 24] on span "Test" at bounding box center [647, 24] width 8 height 6
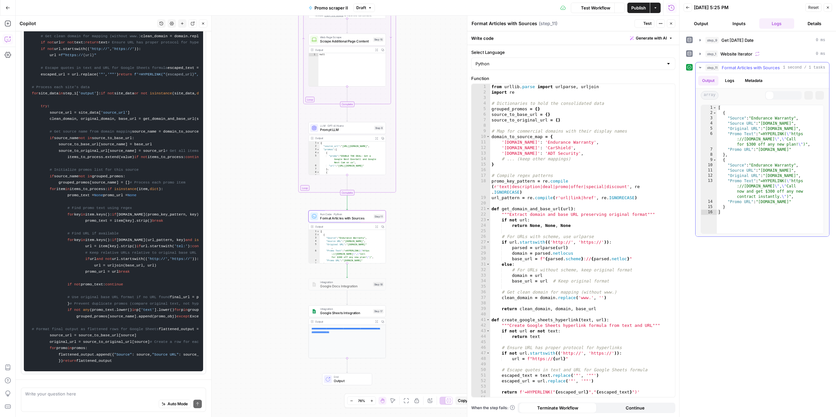
scroll to position [461, 0]
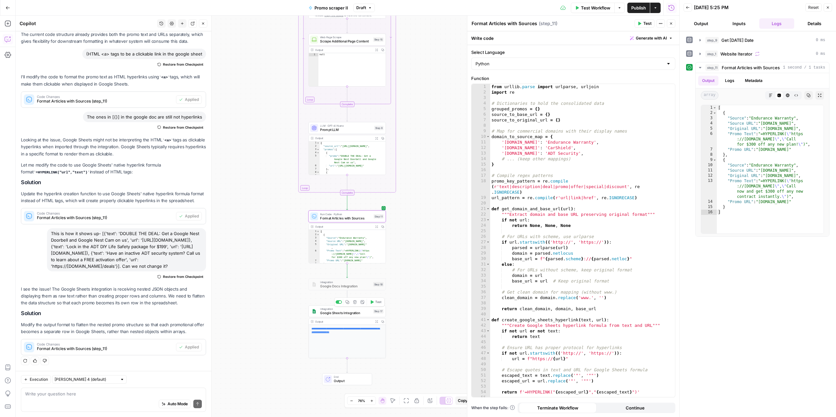
click at [329, 313] on span "Google Sheets Integration" at bounding box center [345, 312] width 51 height 5
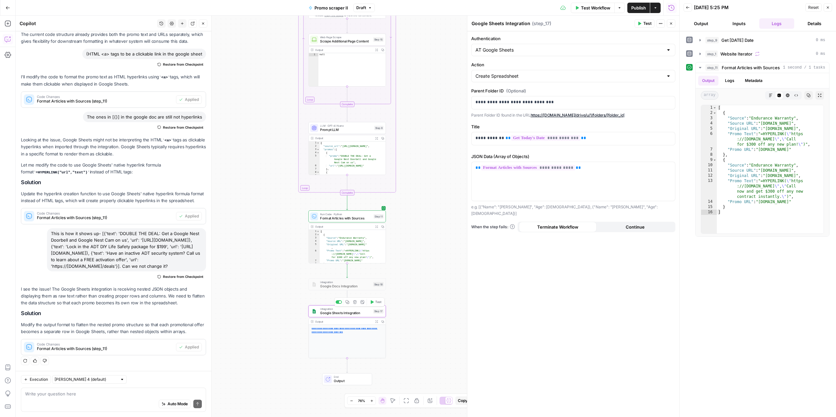
click at [375, 300] on span "Test" at bounding box center [378, 302] width 6 height 5
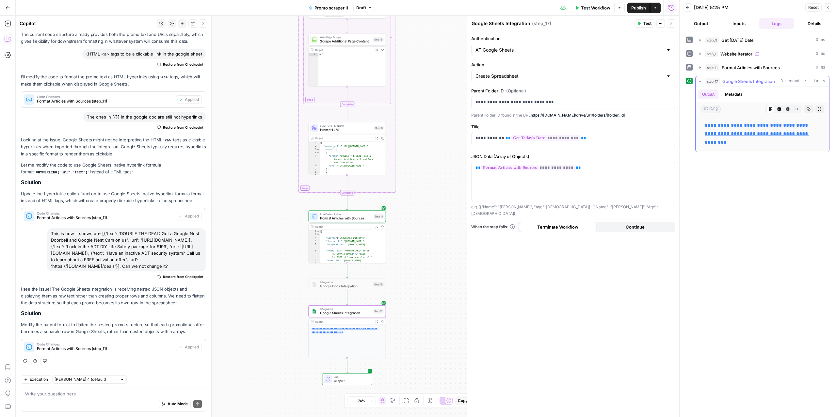
click at [732, 133] on link "**********" at bounding box center [756, 134] width 104 height 22
click at [591, 9] on span "Test Workflow" at bounding box center [595, 8] width 29 height 7
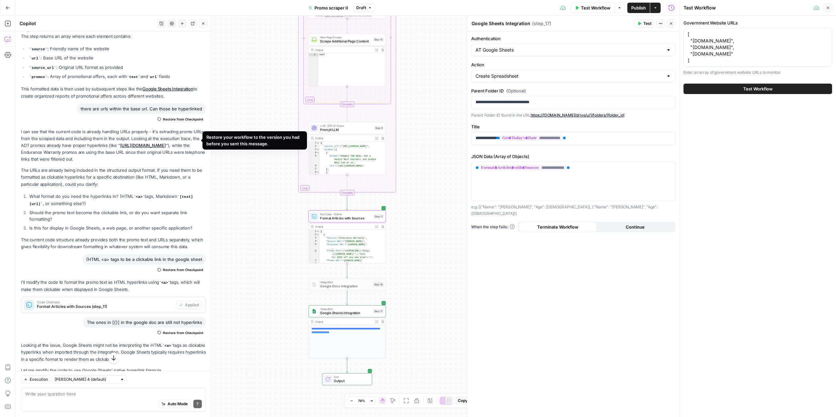
scroll to position [243, 0]
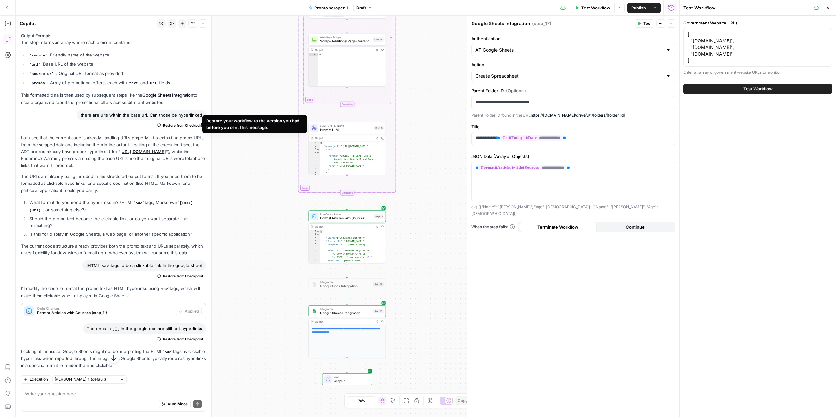
click at [181, 123] on span "Restore from Checkpoint" at bounding box center [183, 125] width 40 height 5
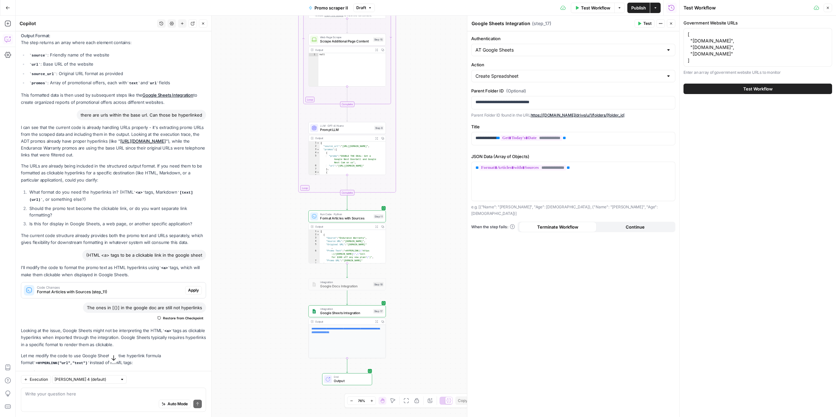
click at [62, 403] on div "Auto Mode Send" at bounding box center [113, 404] width 177 height 14
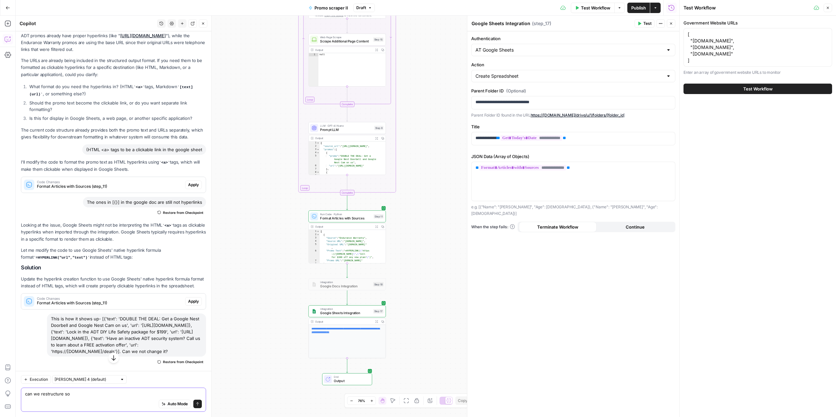
scroll to position [430, 0]
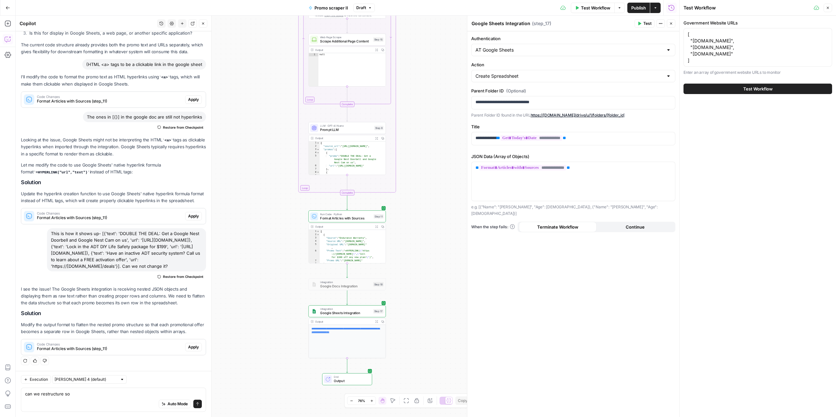
drag, startPoint x: 88, startPoint y: 323, endPoint x: 153, endPoint y: 324, distance: 65.6
click at [153, 324] on p "Modify the output format to flatten the nested promo structure so that each pro…" at bounding box center [113, 328] width 185 height 14
drag, startPoint x: 88, startPoint y: 323, endPoint x: 145, endPoint y: 321, distance: 56.5
click at [145, 321] on p "Modify the output format to flatten the nested promo structure so that each pro…" at bounding box center [113, 328] width 185 height 14
drag, startPoint x: 89, startPoint y: 324, endPoint x: 194, endPoint y: 331, distance: 105.0
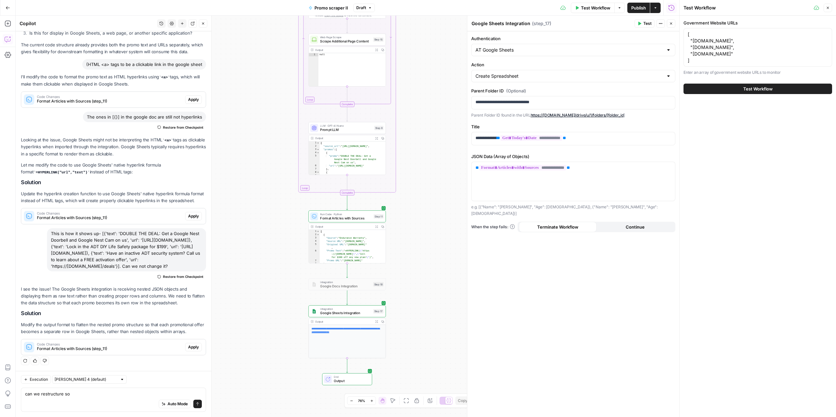
click at [194, 331] on p "Modify the output format to flatten the nested promo structure so that each pro…" at bounding box center [113, 328] width 185 height 14
copy p "the nested promo structure so that each promotional offer becomes a separate ro…"
click at [90, 403] on div "Auto Mode Send" at bounding box center [113, 404] width 177 height 14
paste textarea "the nested promo structure so that each promotional offer becomes a separate ro…"
type textarea "can we restructure so the nested promo structure so that each promotional offer…"
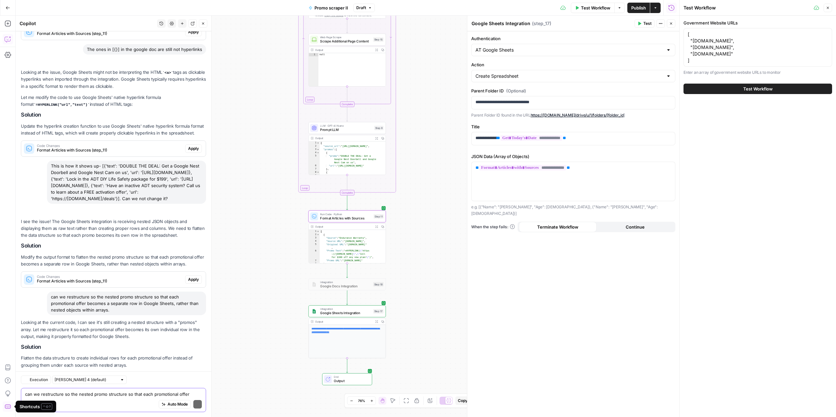
scroll to position [531, 0]
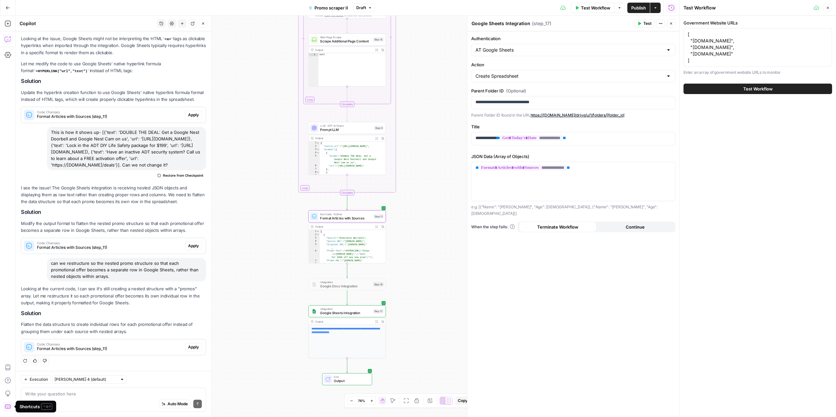
click at [169, 346] on span "Format Articles with Sources (step_11)" at bounding box center [110, 349] width 146 height 6
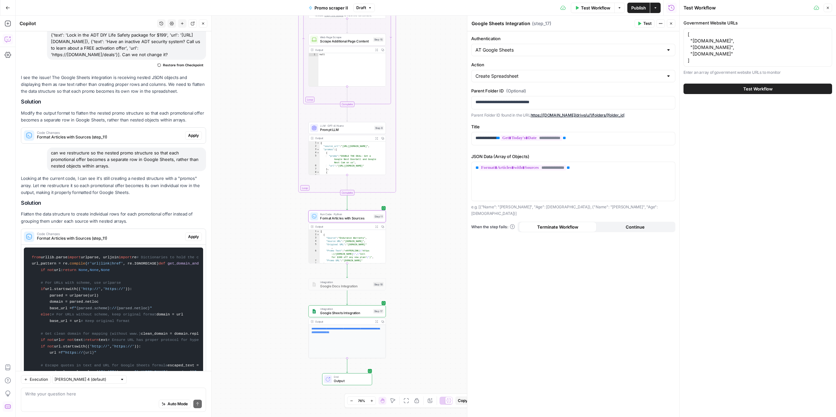
scroll to position [639, 0]
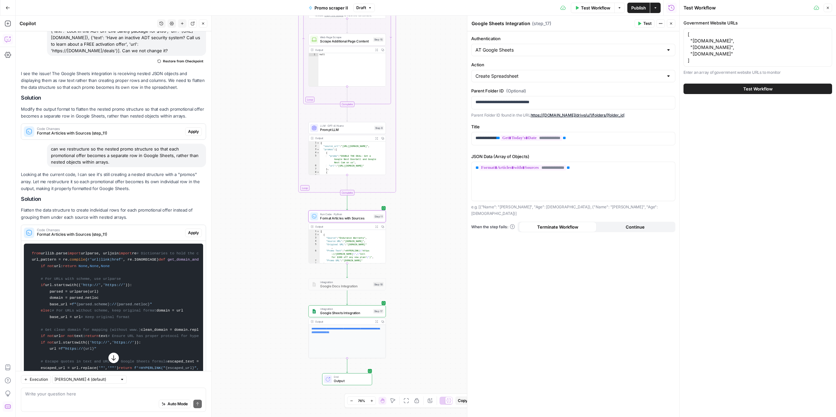
click at [188, 236] on span "Apply" at bounding box center [193, 233] width 11 height 6
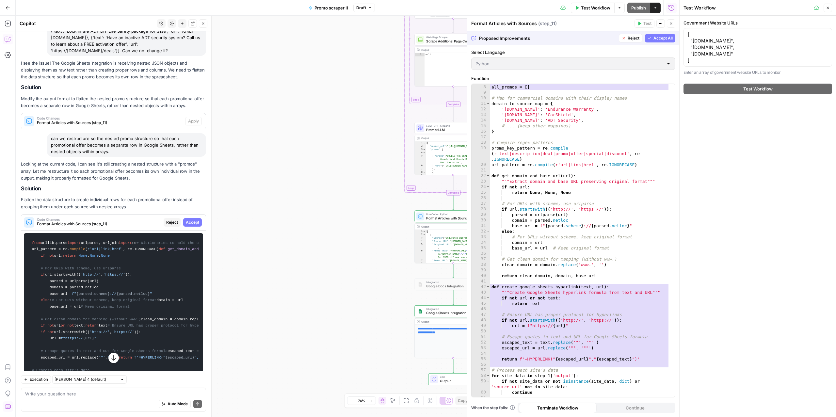
scroll to position [0, 0]
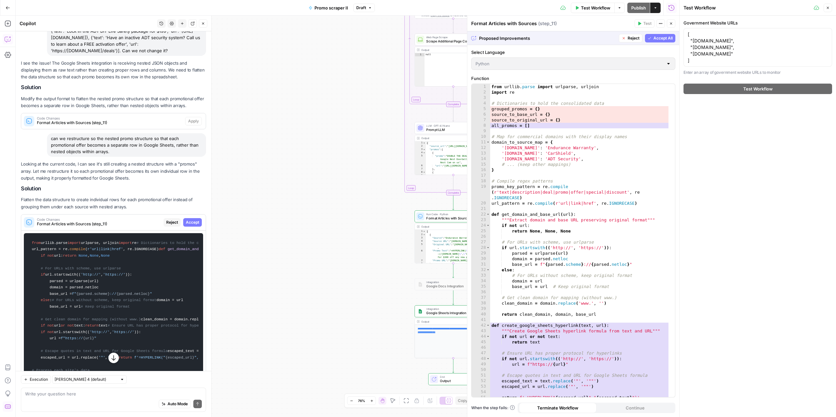
click at [655, 37] on span "Accept All" at bounding box center [662, 38] width 19 height 6
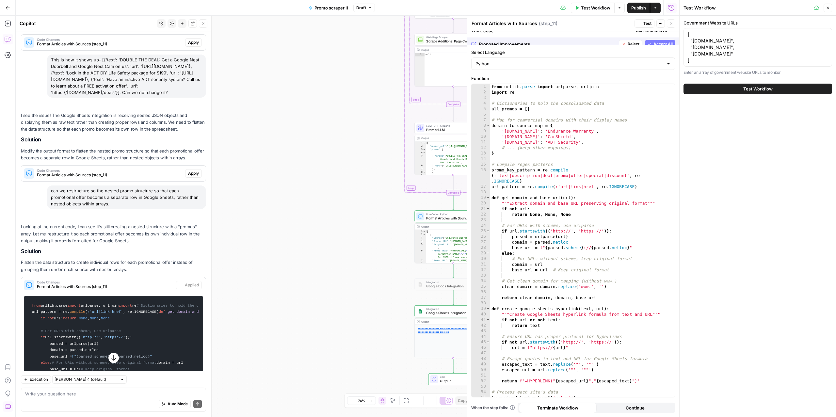
scroll to position [670, 0]
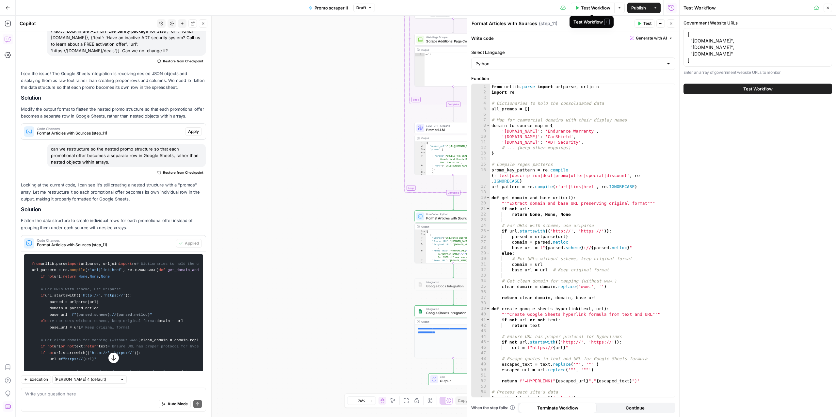
click at [588, 8] on span "Test Workflow" at bounding box center [595, 8] width 29 height 7
click at [716, 85] on button "Test Workflow" at bounding box center [757, 89] width 149 height 10
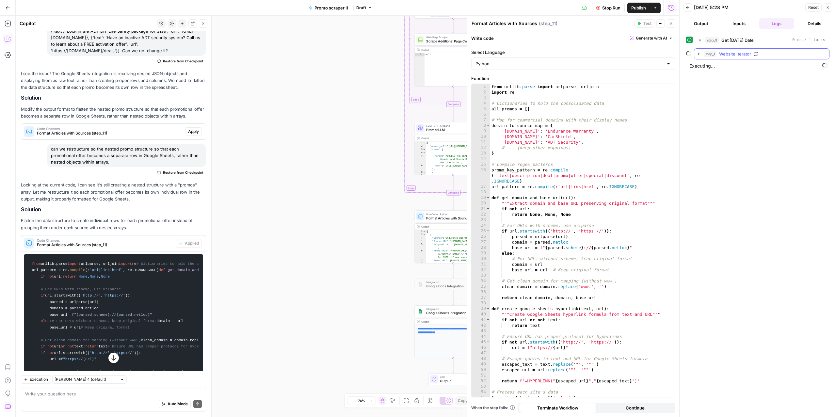
click at [752, 55] on div "step_1 Website Iterator" at bounding box center [764, 54] width 121 height 7
click at [753, 86] on button "step_13 Generate Additional URLs 0 ms / 1 tasks" at bounding box center [766, 81] width 115 height 10
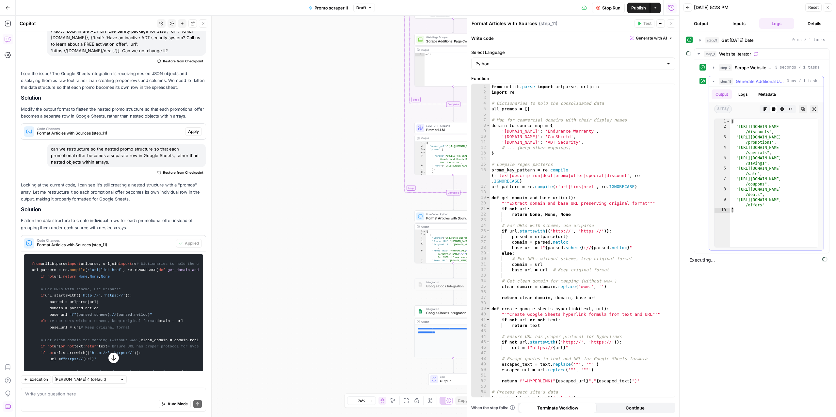
click at [750, 83] on span "Generate Additional URLs" at bounding box center [759, 81] width 48 height 7
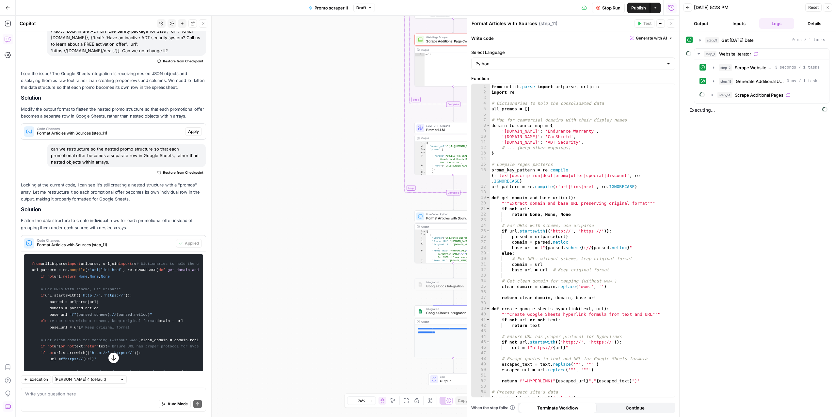
click at [820, 20] on button "Details" at bounding box center [813, 23] width 35 height 10
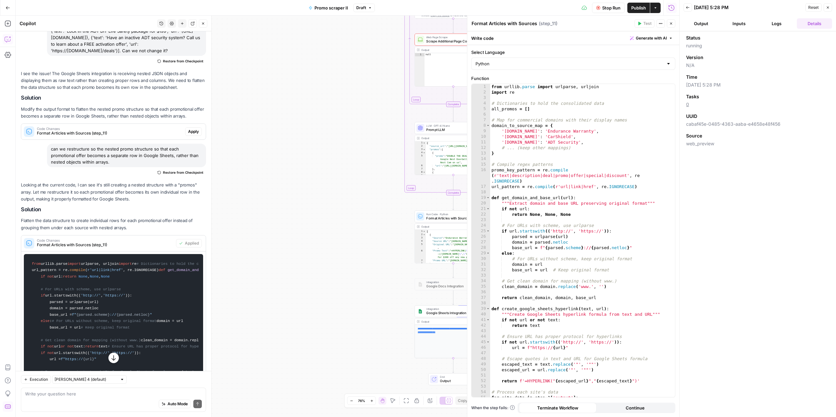
click at [699, 26] on button "Output" at bounding box center [700, 23] width 35 height 10
click at [774, 23] on button "Logs" at bounding box center [776, 23] width 35 height 10
click at [731, 53] on span "Website Iterator" at bounding box center [735, 54] width 32 height 7
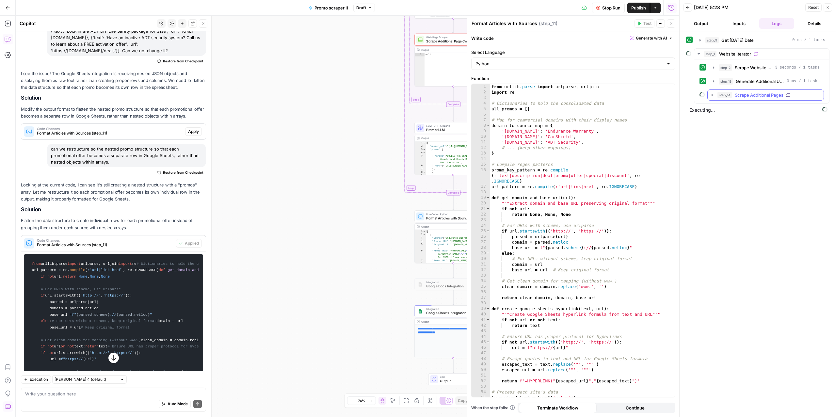
click at [750, 98] on span "Scrape Additional Pages" at bounding box center [758, 95] width 49 height 7
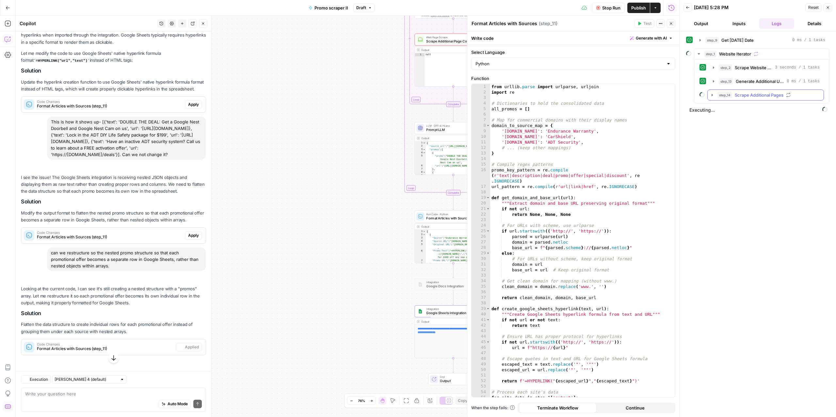
scroll to position [573, 0]
click at [750, 98] on span "Scrape Additional Pages" at bounding box center [758, 95] width 49 height 7
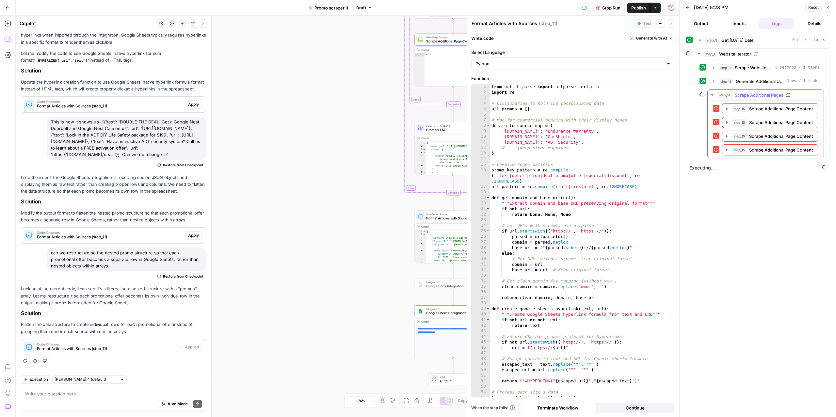
click at [750, 98] on span "Scrape Additional Pages" at bounding box center [758, 95] width 49 height 7
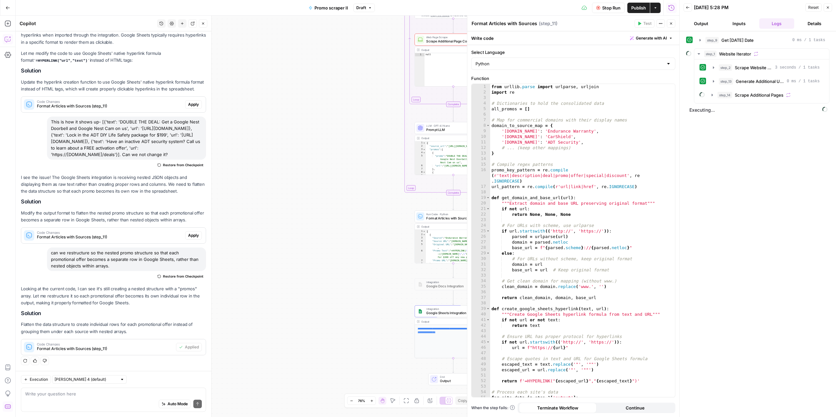
click at [813, 24] on button "Details" at bounding box center [813, 23] width 35 height 10
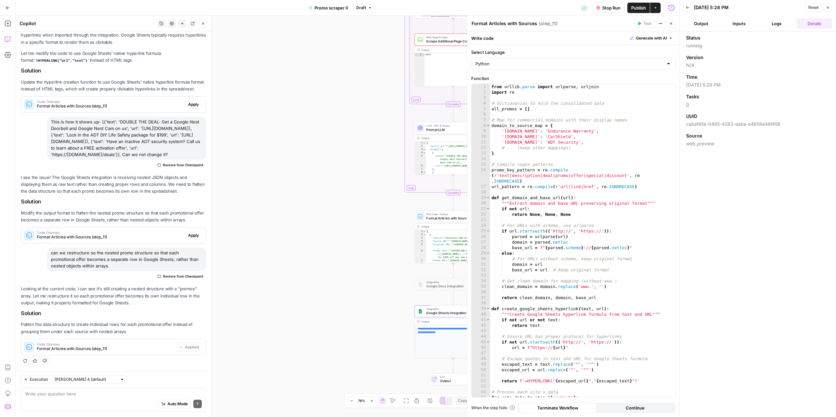
click at [774, 25] on button "Logs" at bounding box center [776, 23] width 35 height 10
click at [746, 58] on button "step_1 Website Iterator" at bounding box center [761, 54] width 135 height 10
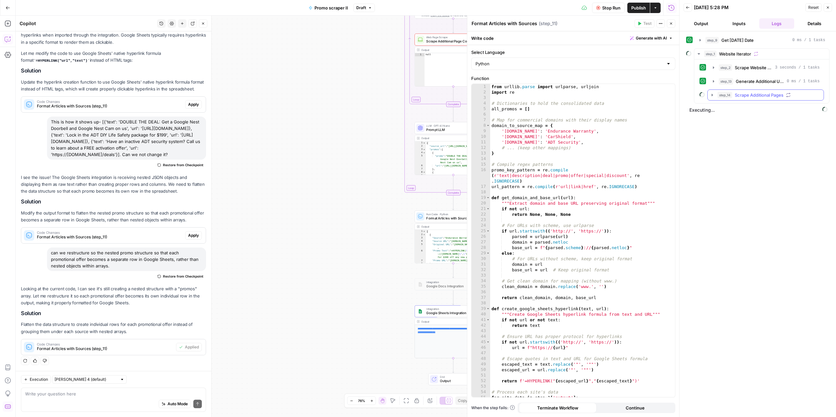
click at [740, 97] on span "Scrape Additional Pages" at bounding box center [758, 95] width 49 height 7
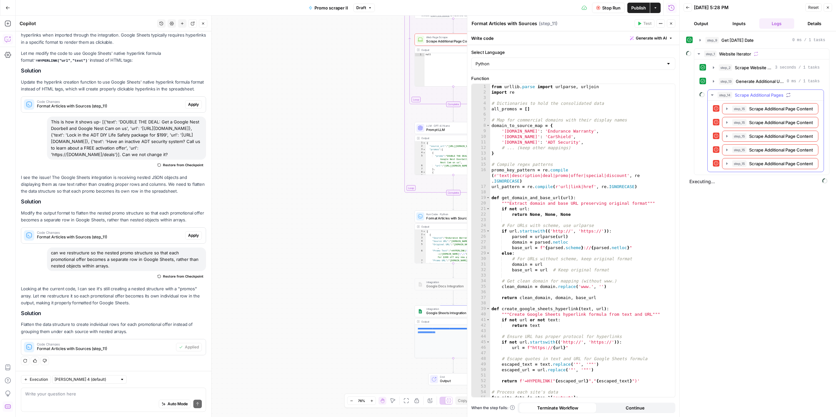
click at [752, 98] on span "Scrape Additional Pages" at bounding box center [758, 95] width 49 height 7
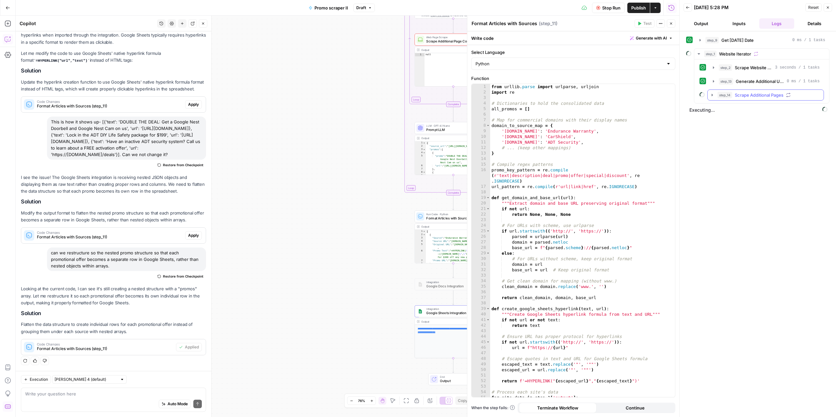
click at [741, 98] on span "Scrape Additional Pages" at bounding box center [758, 95] width 49 height 7
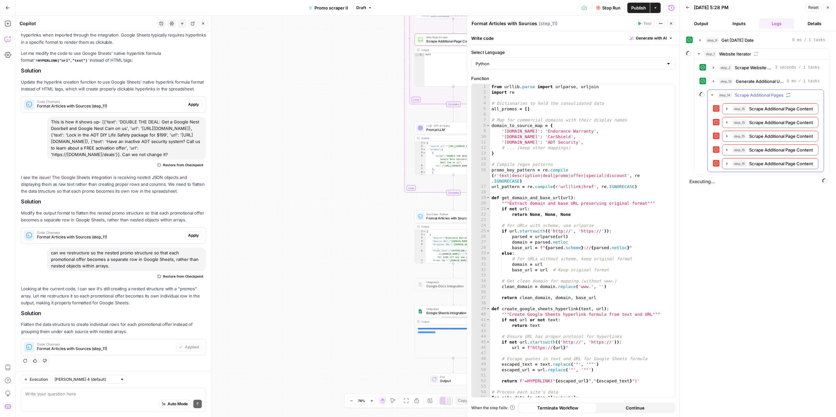
click at [740, 95] on span "Scrape Additional Pages" at bounding box center [758, 95] width 49 height 7
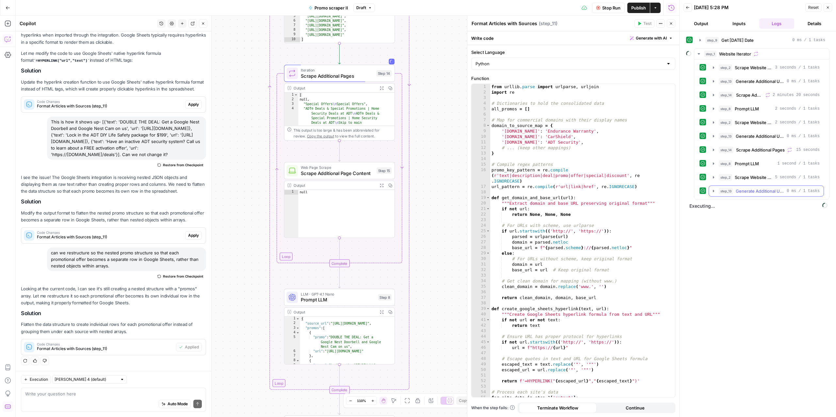
click at [752, 194] on span "Generate Additional URLs" at bounding box center [759, 191] width 48 height 7
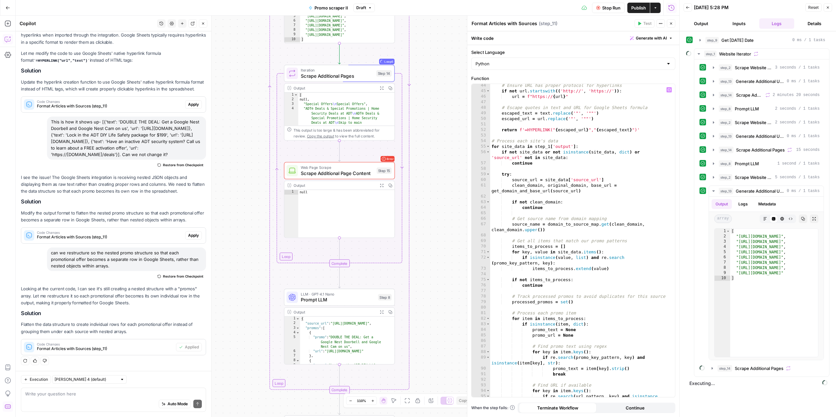
scroll to position [301, 0]
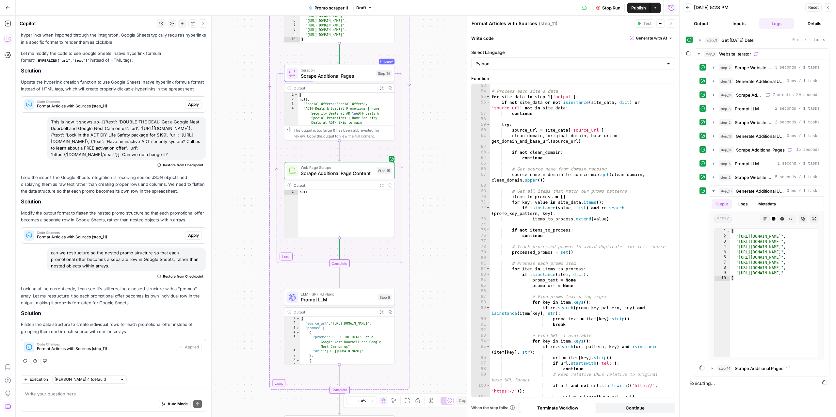
click at [824, 24] on button "Details" at bounding box center [813, 23] width 35 height 10
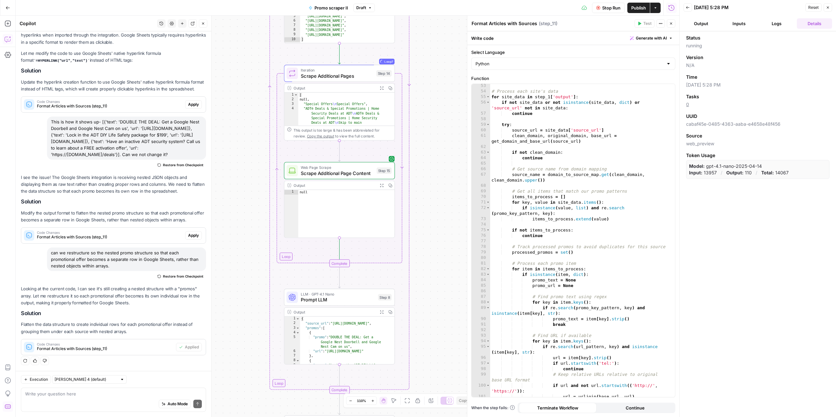
click at [760, 23] on button "Logs" at bounding box center [776, 23] width 35 height 10
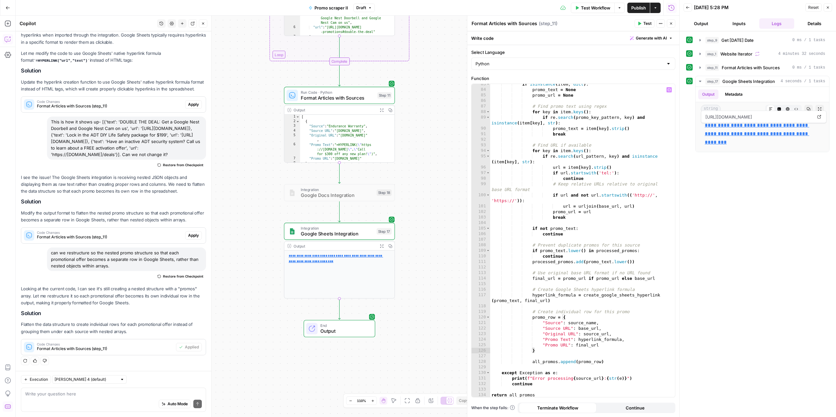
scroll to position [492, 0]
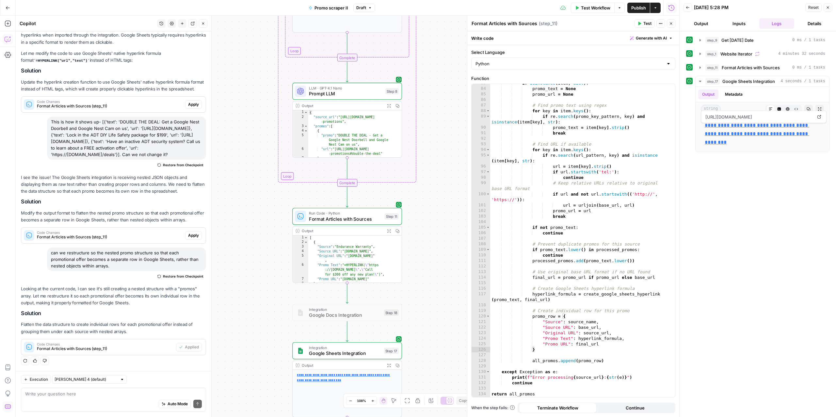
click at [185, 275] on span "Restore from Checkpoint" at bounding box center [183, 276] width 40 height 5
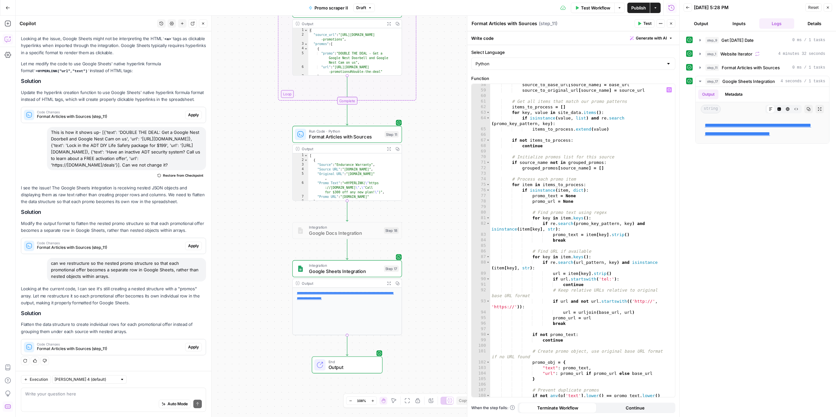
scroll to position [346, 0]
type textarea "**********"
click at [568, 166] on div "source_to_base_url [ source_name ] = base_url source_to_original_url [ source_n…" at bounding box center [579, 246] width 178 height 329
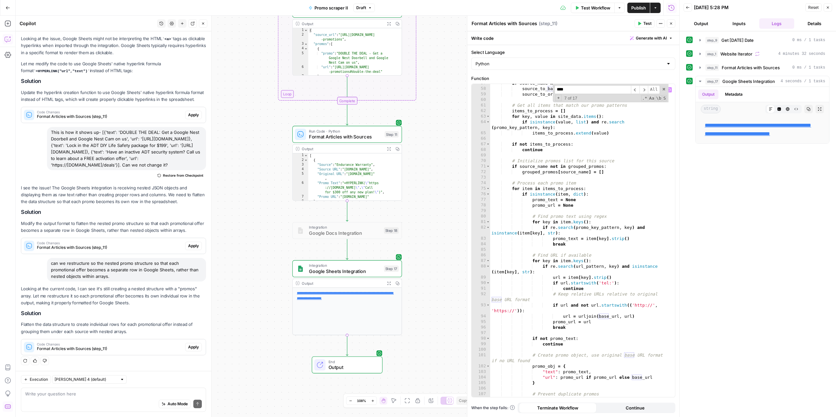
scroll to position [342, 0]
type input "****"
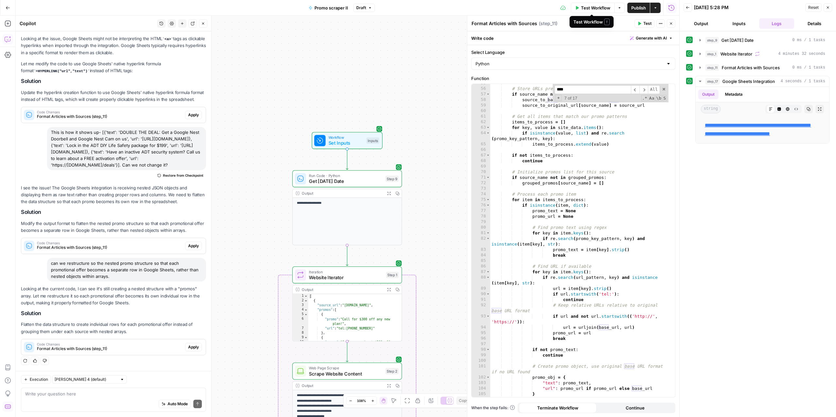
click at [581, 7] on span "Test Workflow" at bounding box center [595, 8] width 29 height 7
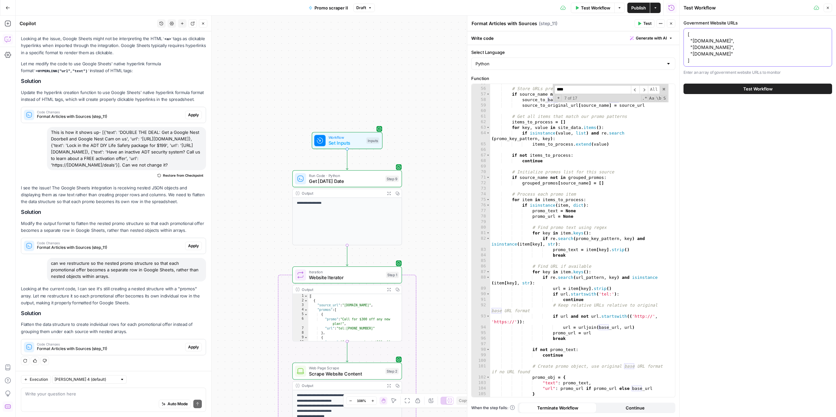
drag, startPoint x: 723, startPoint y: 56, endPoint x: 689, endPoint y: 42, distance: 36.3
click at [689, 42] on textarea "[ "endurancewarranty.com", "carshield.com", "adt.com" ]" at bounding box center [757, 47] width 140 height 33
drag, startPoint x: 733, startPoint y: 59, endPoint x: 722, endPoint y: 57, distance: 10.8
click at [732, 59] on textarea "[ "endurancewarranty.com", "carshield.com", "adt.com" ]" at bounding box center [757, 47] width 140 height 33
drag, startPoint x: 694, startPoint y: 61, endPoint x: 685, endPoint y: 42, distance: 20.6
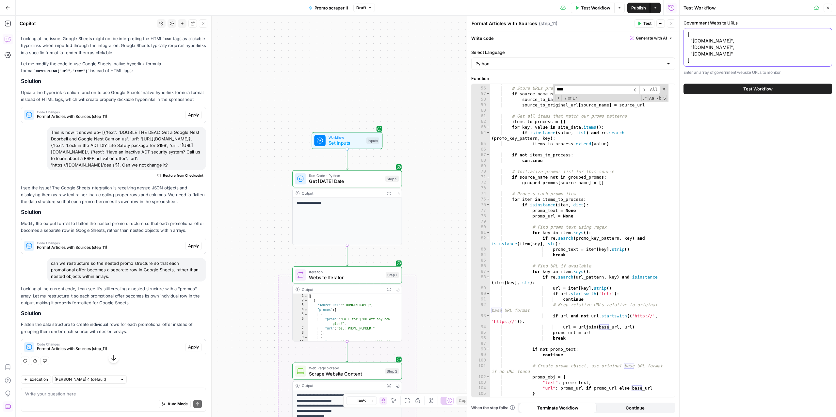
click at [685, 42] on div "[ "endurancewarranty.com", "carshield.com", "adt.com" ] [ "endurancewarranty.co…" at bounding box center [757, 47] width 149 height 39
paste textarea "endurancewarranty.com, carshield.com, adt.com, choicehomewarranty.com, ahs.com,…"
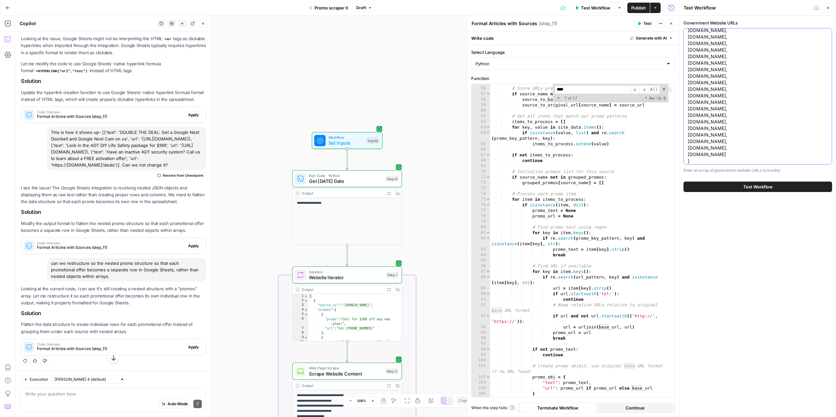
scroll to position [0, 0]
drag, startPoint x: 698, startPoint y: 163, endPoint x: 678, endPoint y: -5, distance: 168.9
click at [678, 0] on html "**********" at bounding box center [418, 208] width 836 height 417
click at [696, 68] on textarea "[ endurancewarranty.com, carshield.com, adt.com, choicehomewarranty.com, ahs.co…" at bounding box center [757, 187] width 140 height 313
click at [693, 48] on textarea "[ endurancewarranty.com, carshield.com, adt.com, choicehomewarranty.com, ahs.co…" at bounding box center [757, 187] width 140 height 313
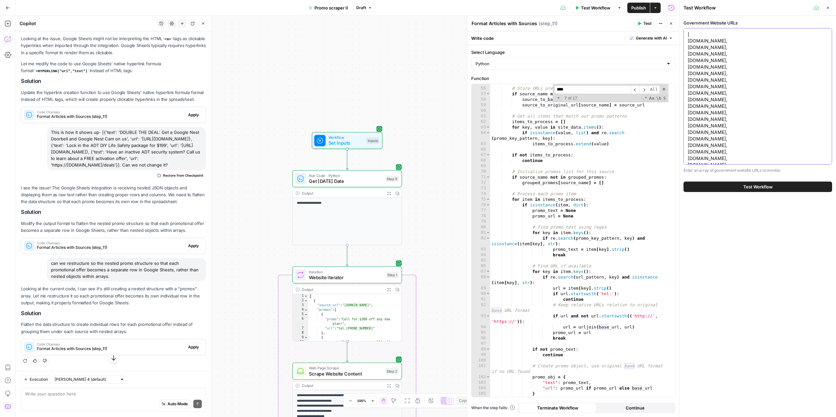
click at [693, 48] on textarea "[ endurancewarranty.com, carshield.com, adt.com, choicehomewarranty.com, ahs.co…" at bounding box center [757, 187] width 140 height 313
click at [699, 68] on textarea "[ endurancewarranty.com, carshield.com, adt.com, choicehomewarranty.com, ahs.co…" at bounding box center [757, 187] width 140 height 313
paste textarea ""endurancewarranty.com", "carshield.com", "adt.com", "choicehomewarranty.com", …"
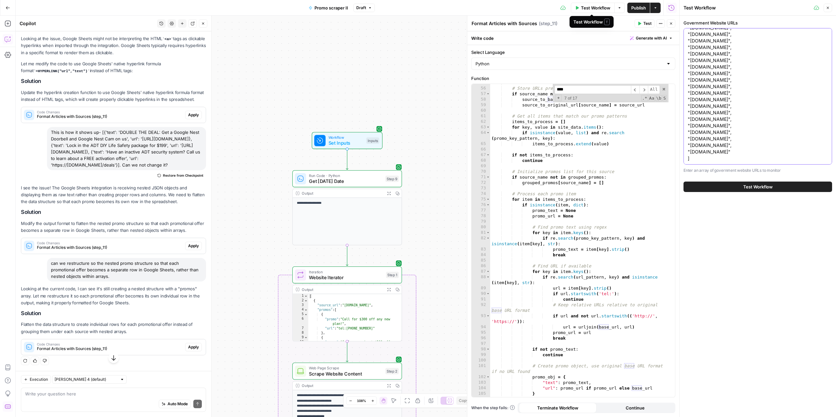
type textarea "[ "[DOMAIN_NAME]", "[DOMAIN_NAME]", "[DOMAIN_NAME]", "[DOMAIN_NAME]", "[DOMAIN_…"
click at [589, 8] on span "Test Workflow" at bounding box center [595, 8] width 29 height 7
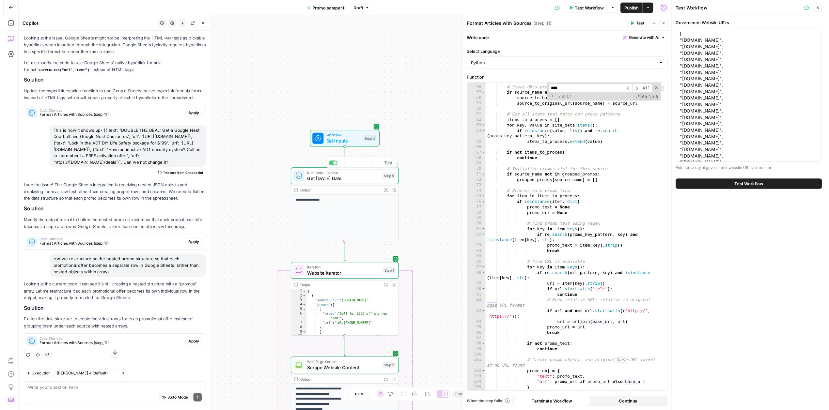
scroll to position [442, 0]
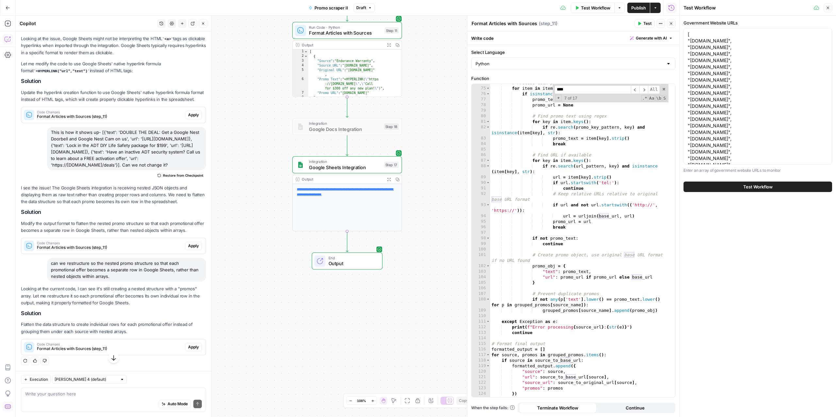
click at [712, 191] on button "Test Workflow" at bounding box center [757, 186] width 149 height 10
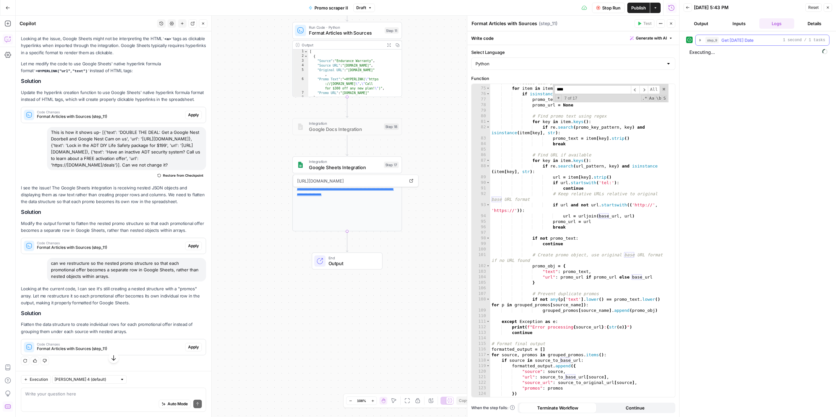
click at [726, 43] on span "Get [DATE] Date" at bounding box center [737, 40] width 32 height 7
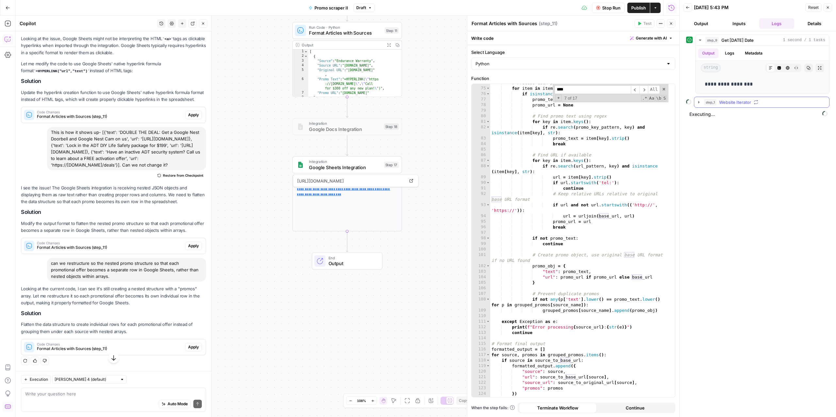
click at [749, 106] on button "step_1 Website Iterator" at bounding box center [761, 102] width 135 height 10
click at [737, 115] on span "Scrape Website Content" at bounding box center [753, 116] width 38 height 7
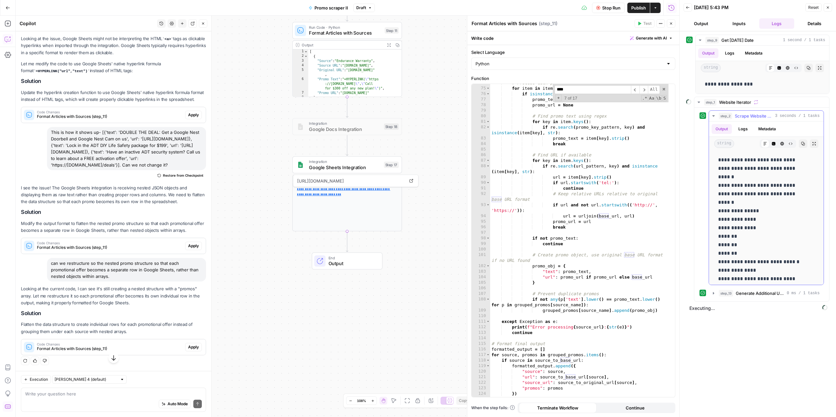
click at [737, 115] on span "Scrape Website Content" at bounding box center [753, 116] width 38 height 7
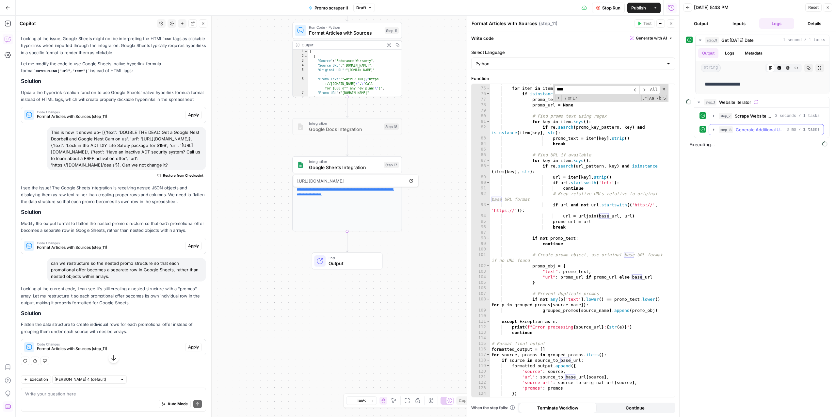
click at [745, 129] on span "Generate Additional URLs" at bounding box center [759, 129] width 48 height 7
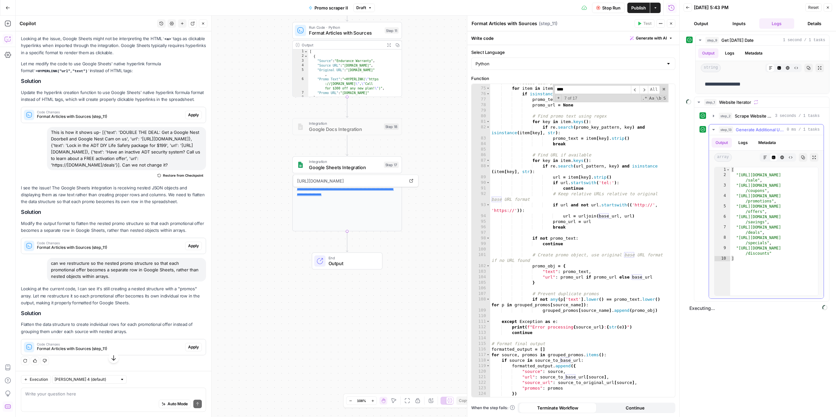
click at [743, 132] on span "Generate Additional URLs" at bounding box center [759, 129] width 48 height 7
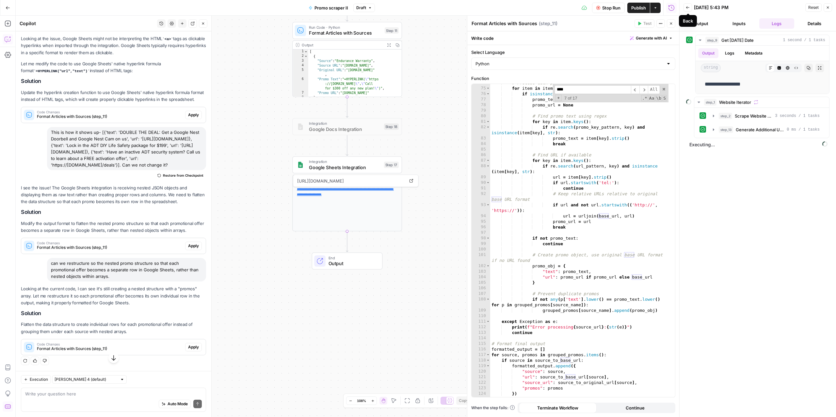
click at [688, 11] on button "Back" at bounding box center [687, 7] width 8 height 8
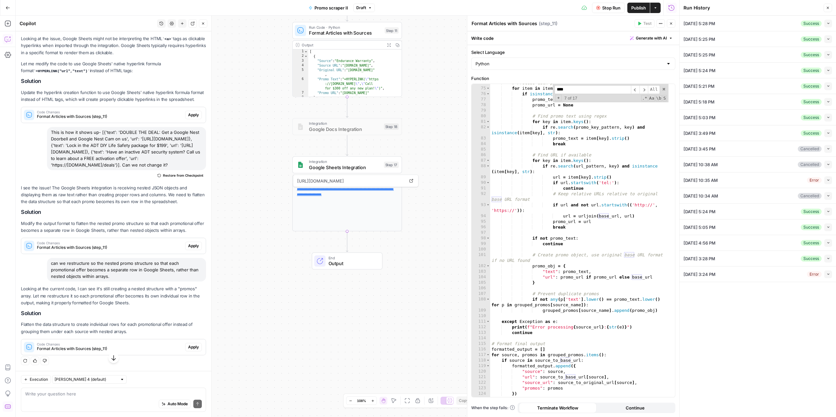
click at [825, 22] on button "Collapse" at bounding box center [828, 24] width 8 height 8
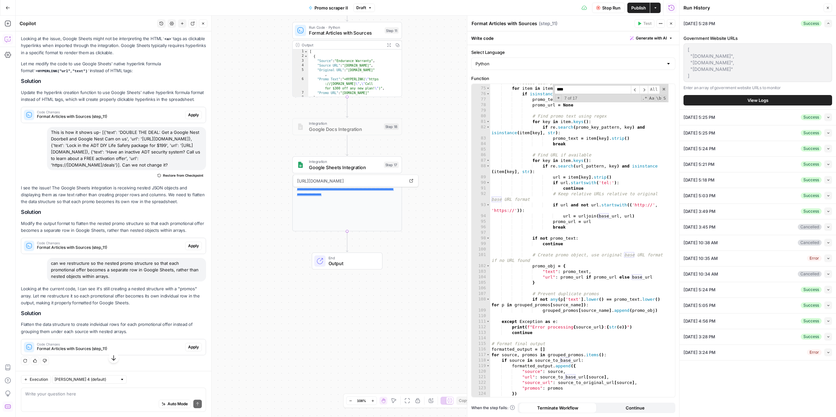
click at [742, 101] on button "View Logs" at bounding box center [757, 100] width 149 height 10
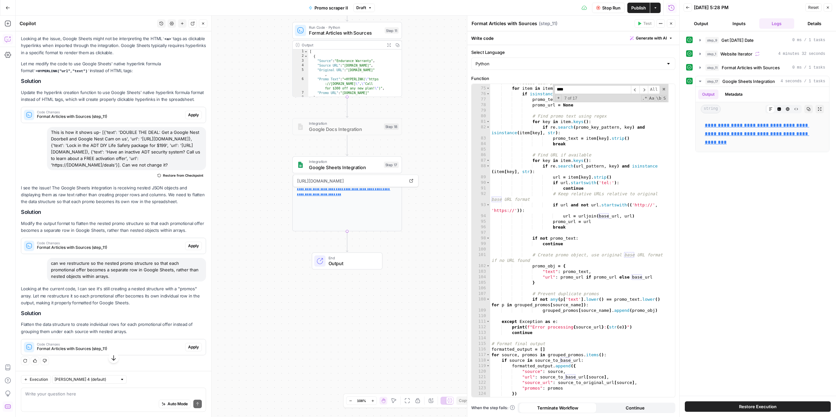
click at [812, 22] on button "Details" at bounding box center [813, 23] width 35 height 10
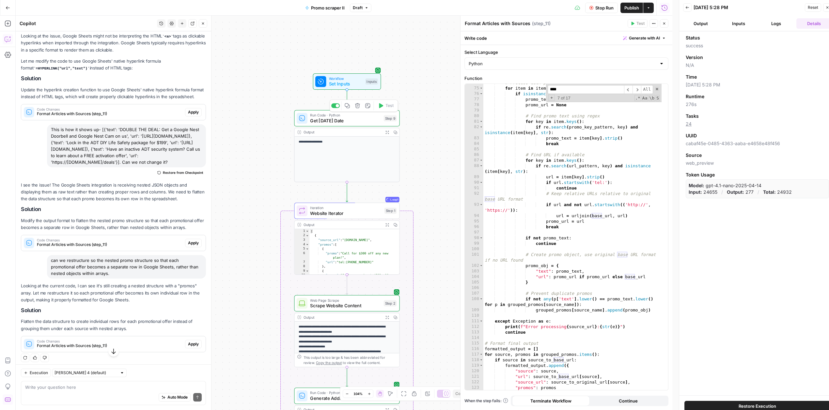
click at [334, 122] on span "Get [DATE] Date" at bounding box center [345, 120] width 71 height 7
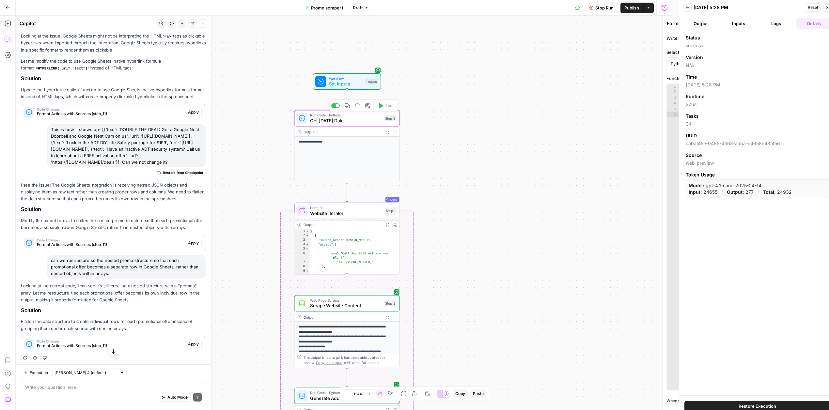
type textarea "Get [DATE] Date"
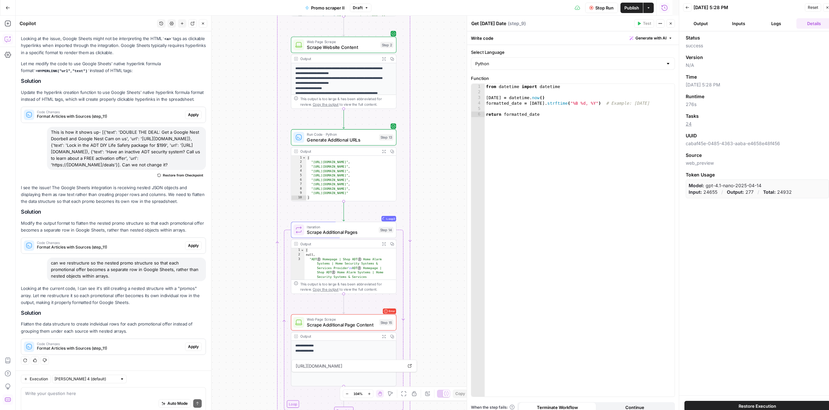
scroll to position [538, 0]
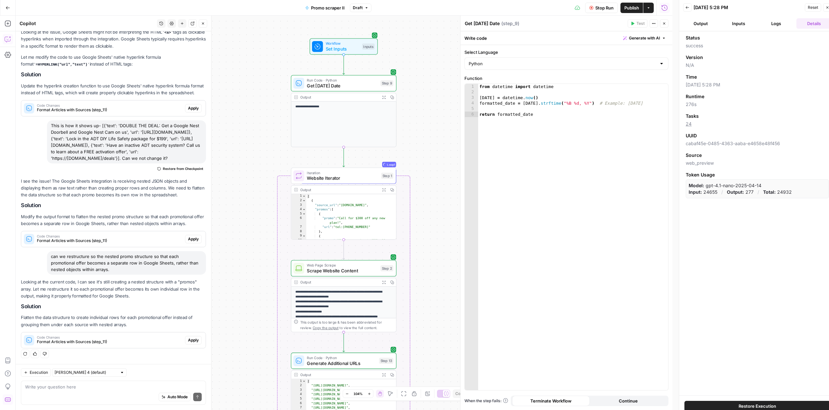
click at [786, 21] on button "Logs" at bounding box center [776, 23] width 35 height 10
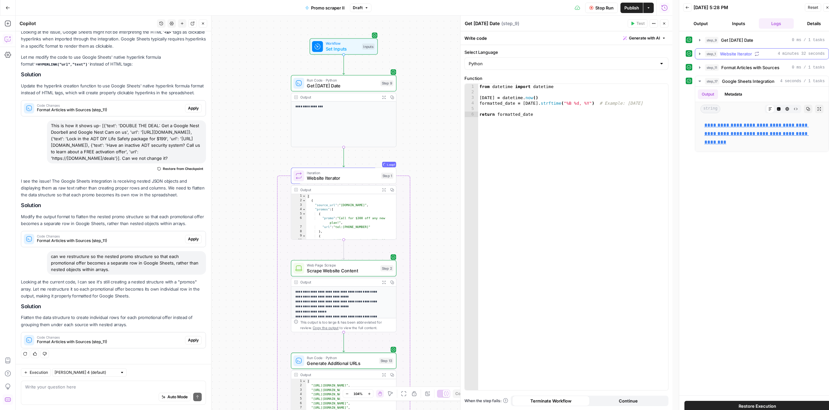
click at [733, 57] on span "Website Iterator" at bounding box center [736, 54] width 32 height 7
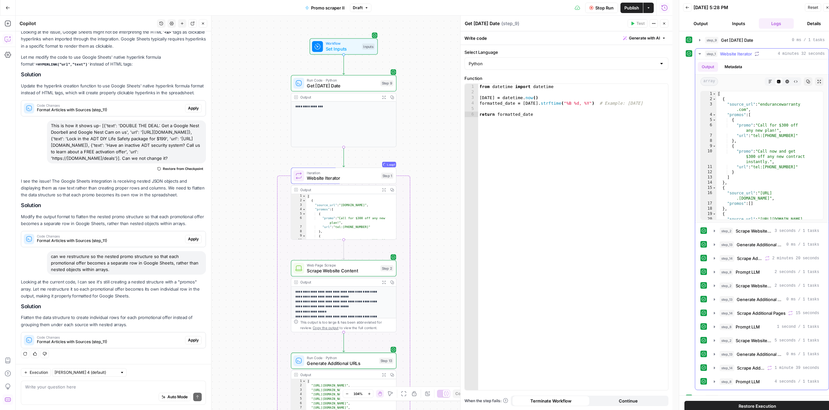
click at [733, 57] on span "Website Iterator" at bounding box center [736, 54] width 32 height 7
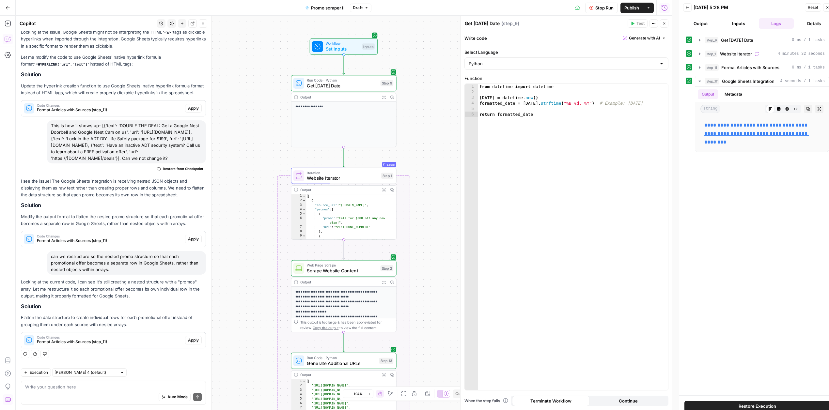
click at [743, 26] on button "Inputs" at bounding box center [738, 23] width 35 height 10
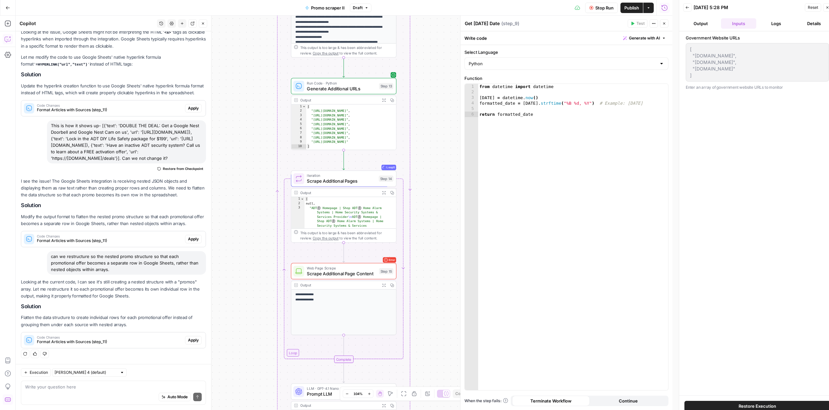
click at [773, 23] on button "Logs" at bounding box center [776, 23] width 35 height 10
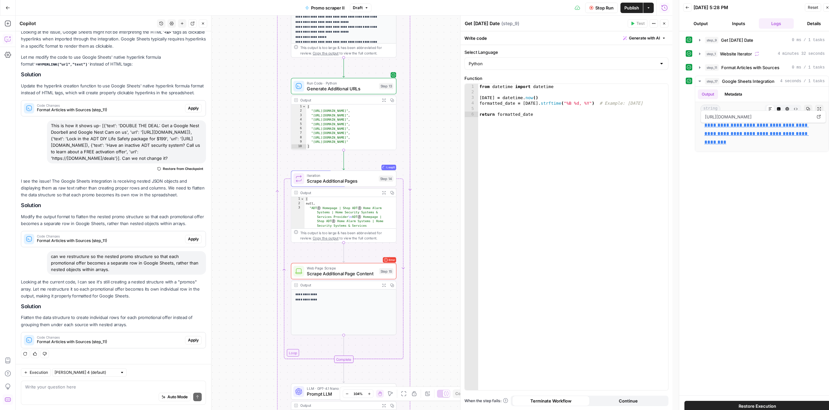
click at [689, 6] on icon "button" at bounding box center [687, 8] width 4 height 4
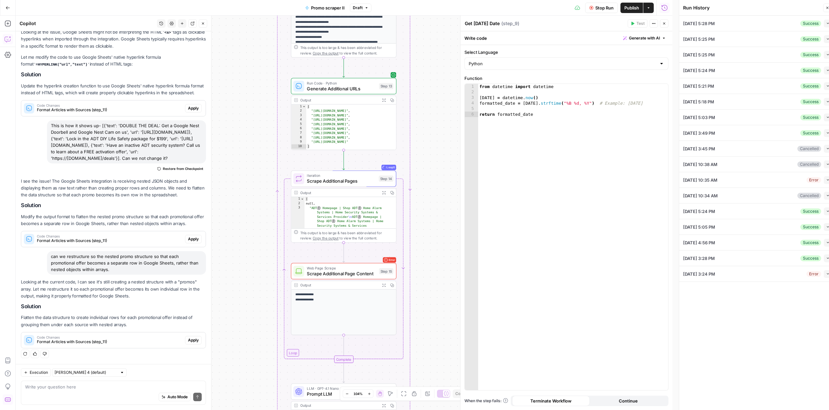
click at [825, 6] on icon "button" at bounding box center [827, 8] width 4 height 4
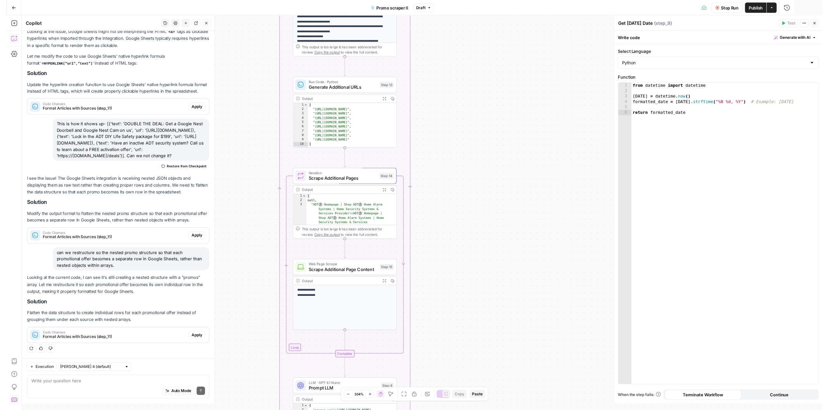
scroll to position [531, 0]
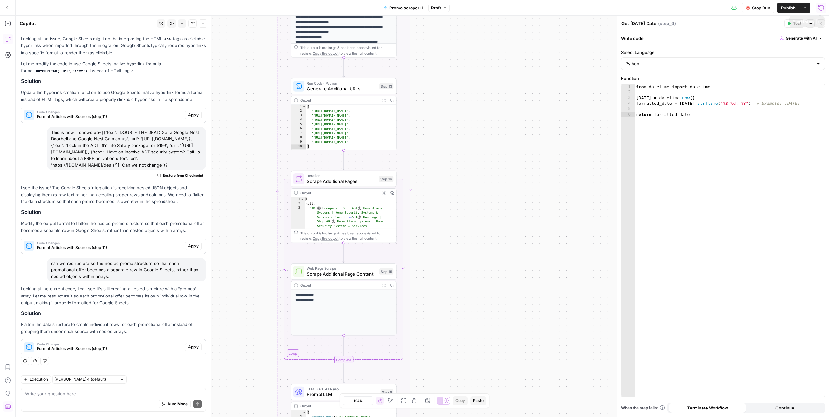
click at [822, 9] on icon "button" at bounding box center [821, 8] width 7 height 7
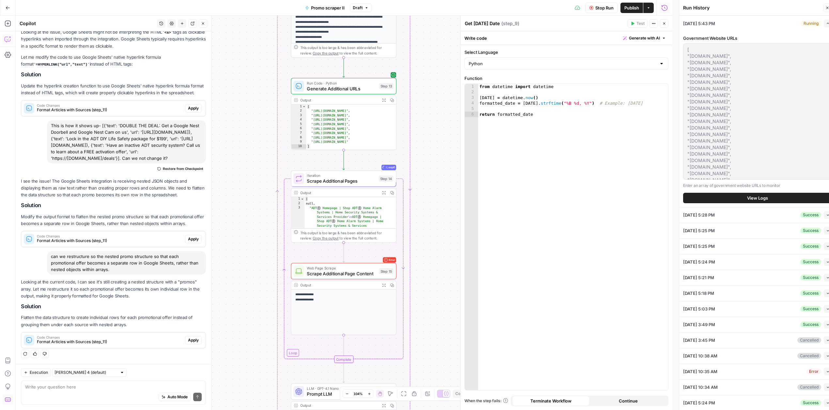
scroll to position [16, 0]
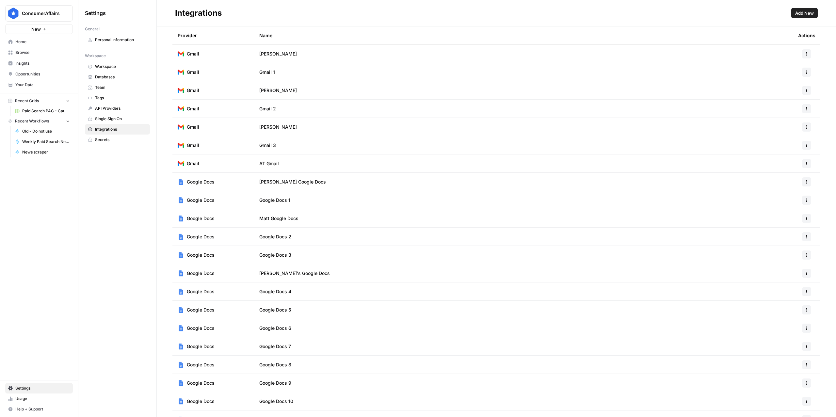
scroll to position [112, 0]
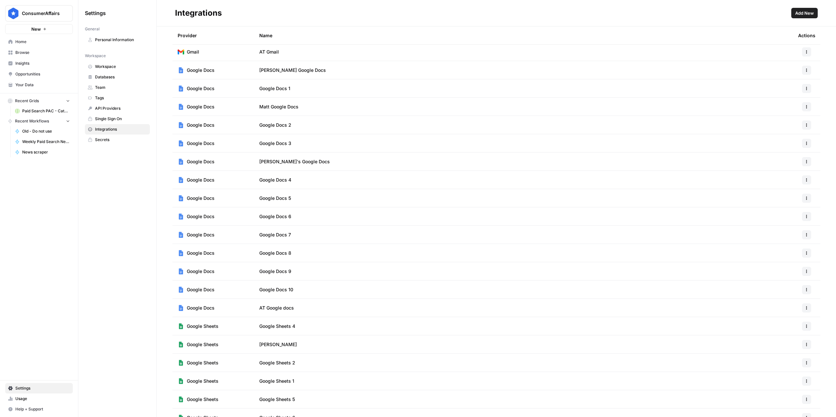
click at [28, 402] on link "Usage" at bounding box center [39, 398] width 68 height 10
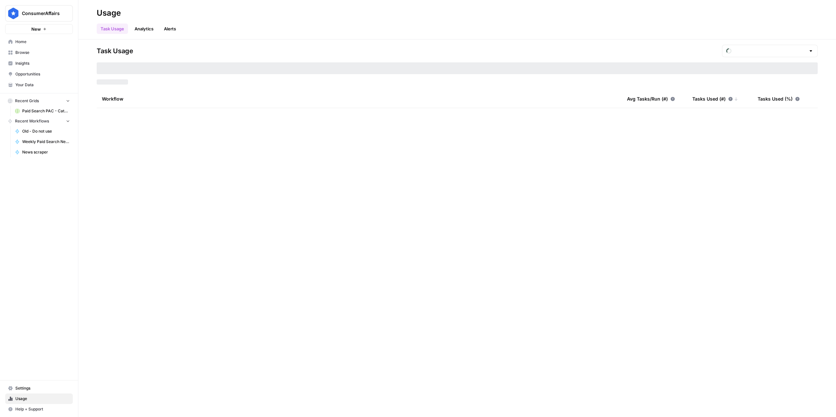
type input "September Tasks"
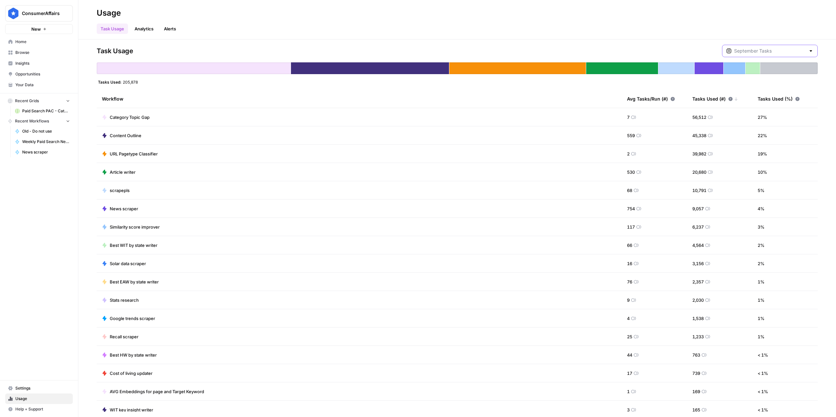
click at [761, 51] on input "text" at bounding box center [769, 51] width 71 height 7
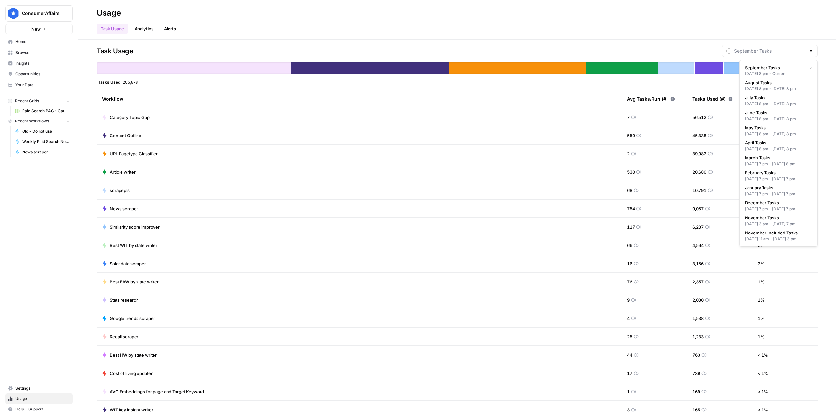
type input "September Tasks"
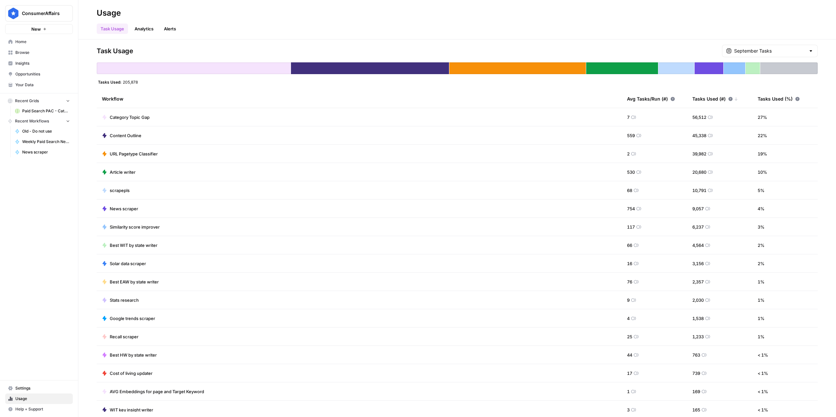
click at [641, 39] on header "Usage Task Usage Analytics Alerts" at bounding box center [456, 19] width 757 height 39
click at [767, 52] on input "text" at bounding box center [769, 51] width 71 height 7
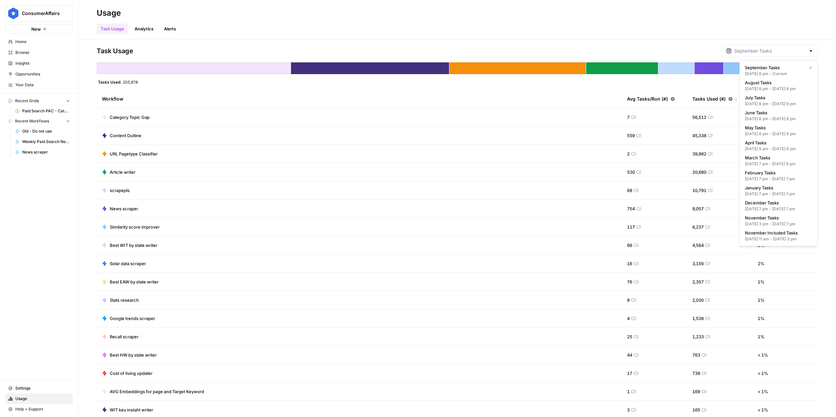
type input "September Tasks"
click at [563, 18] on div "Task Usage Analytics Alerts" at bounding box center [457, 26] width 721 height 16
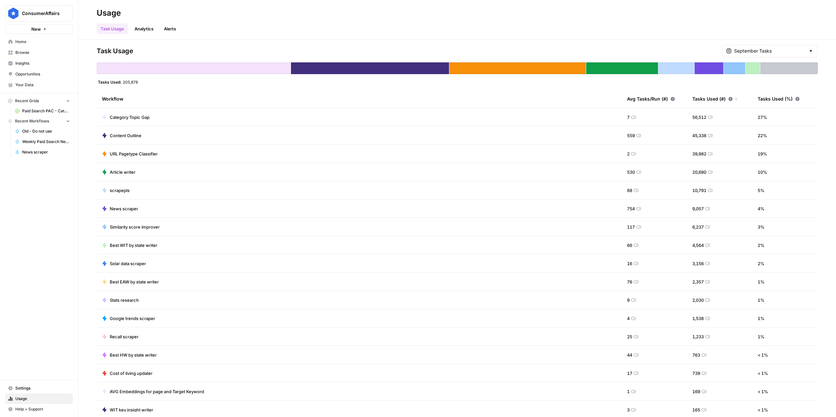
click at [141, 29] on link "Analytics" at bounding box center [144, 28] width 27 height 10
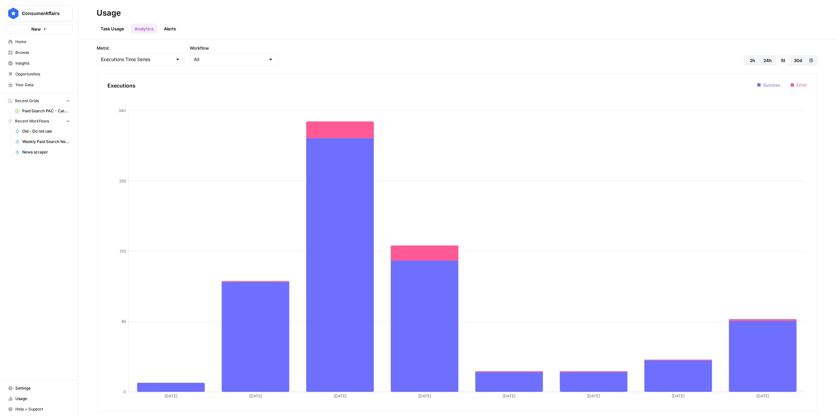
click at [25, 400] on span "Usage" at bounding box center [42, 399] width 55 height 6
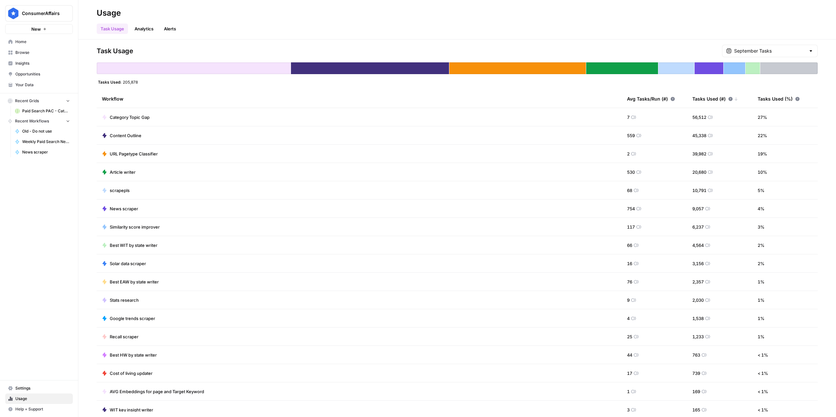
click at [166, 31] on link "Alerts" at bounding box center [170, 28] width 20 height 10
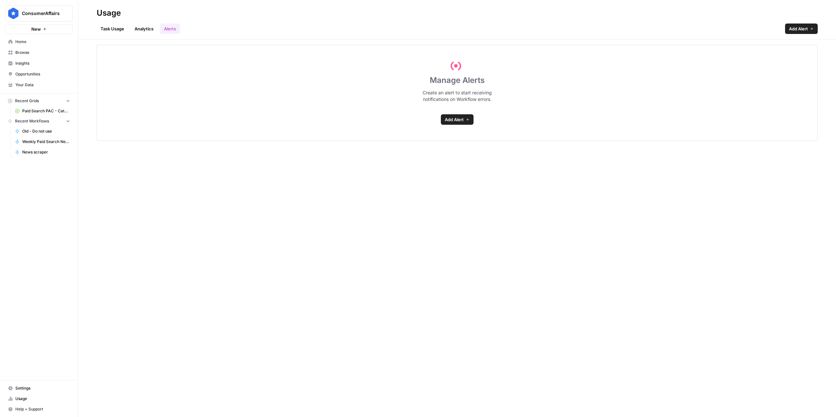
click at [150, 27] on link "Analytics" at bounding box center [144, 28] width 27 height 10
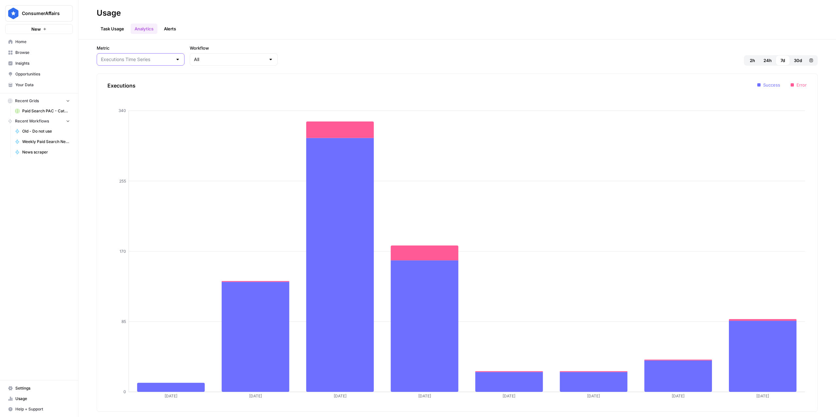
click at [150, 60] on input "Metric" at bounding box center [136, 59] width 71 height 7
click at [130, 93] on span "Tasks Time Series" at bounding box center [130, 94] width 57 height 7
type input "Tasks Time Series"
